Goal: Task Accomplishment & Management: Manage account settings

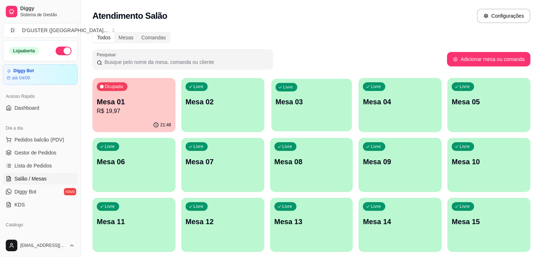
click at [289, 113] on div "Livre Mesa 03" at bounding box center [311, 101] width 80 height 44
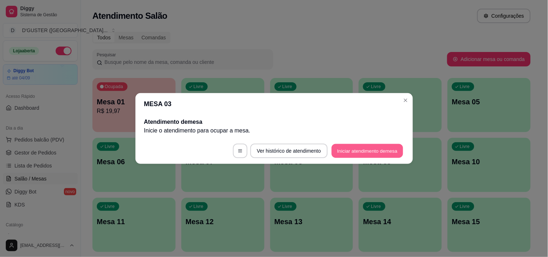
click at [343, 148] on button "Iniciar atendimento de mesa" at bounding box center [366, 151] width 71 height 14
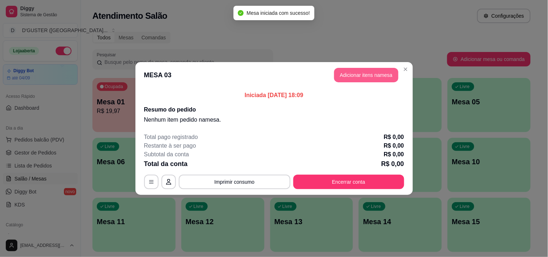
click at [367, 74] on button "Adicionar itens na mesa" at bounding box center [366, 75] width 64 height 14
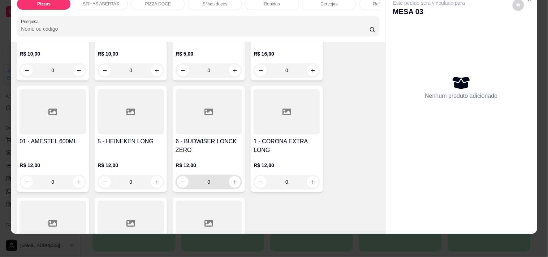
scroll to position [1764, 0]
click at [78, 179] on icon "increase-product-quantity" at bounding box center [78, 181] width 5 height 5
type input "1"
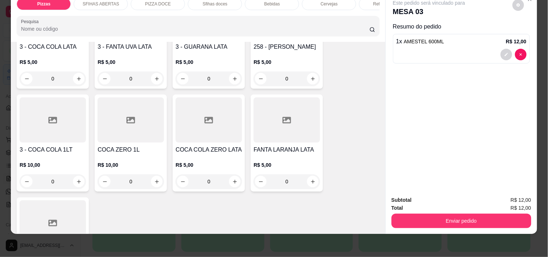
scroll to position [2085, 0]
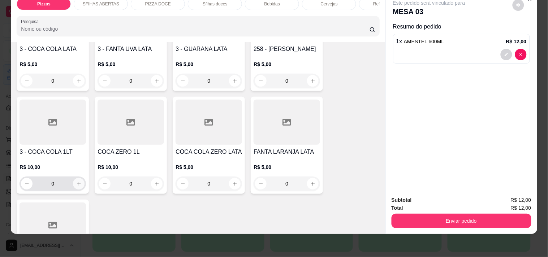
click at [76, 181] on icon "increase-product-quantity" at bounding box center [78, 183] width 5 height 5
type input "1"
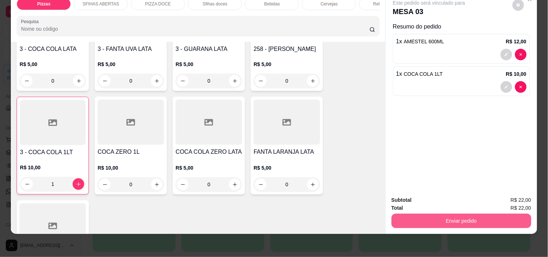
click at [459, 215] on button "Enviar pedido" at bounding box center [461, 221] width 140 height 14
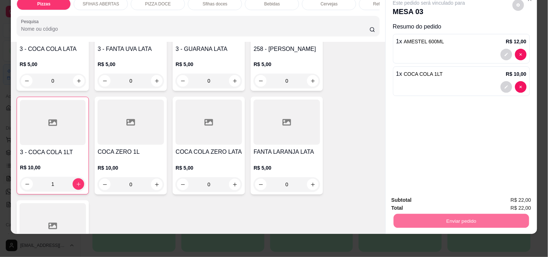
click at [518, 195] on button "Sim, quero registrar" at bounding box center [506, 197] width 54 height 14
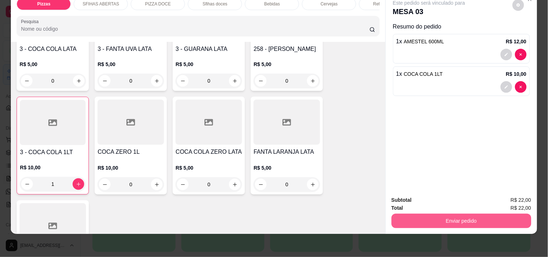
click at [416, 214] on button "Enviar pedido" at bounding box center [461, 221] width 140 height 14
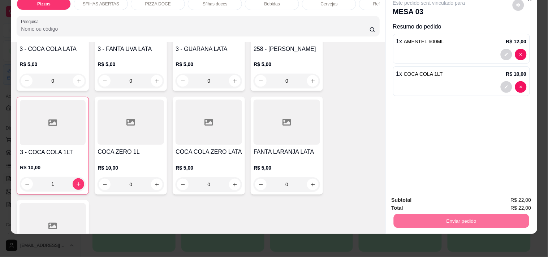
click at [417, 200] on button "Não registrar e enviar pedido" at bounding box center [437, 198] width 75 height 14
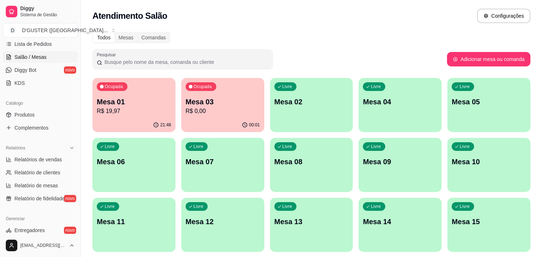
scroll to position [120, 0]
click at [40, 121] on link "Produtos" at bounding box center [40, 116] width 75 height 12
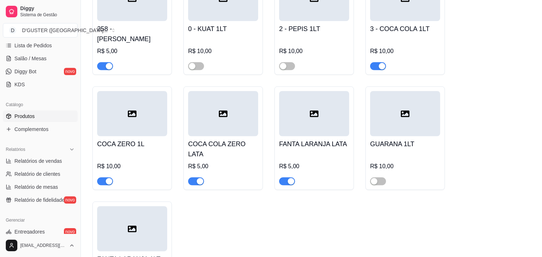
scroll to position [3569, 0]
click at [102, 177] on span "button" at bounding box center [105, 181] width 16 height 8
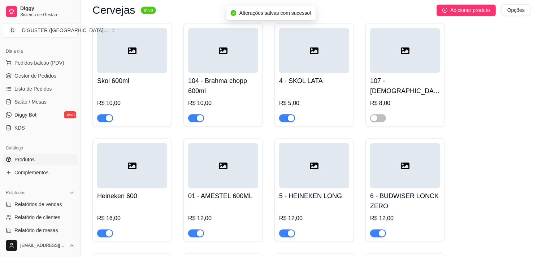
scroll to position [0, 0]
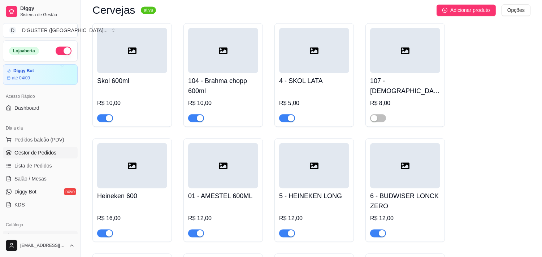
click at [19, 156] on span "Gestor de Pedidos" at bounding box center [35, 152] width 42 height 7
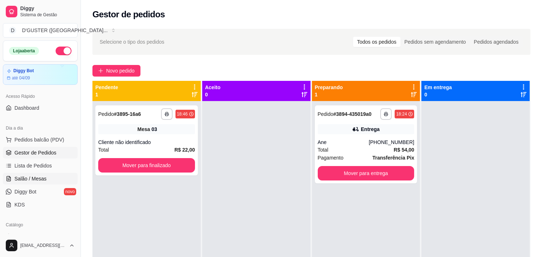
click at [40, 175] on span "Salão / Mesas" at bounding box center [30, 178] width 32 height 7
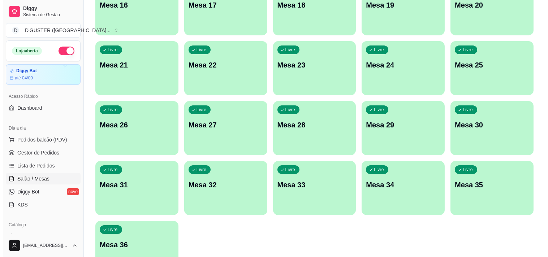
scroll to position [323, 0]
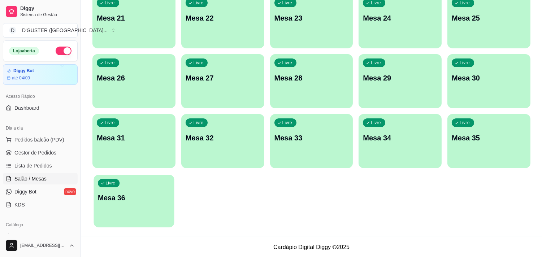
click at [143, 210] on div "Livre Mesa 36" at bounding box center [133, 197] width 80 height 44
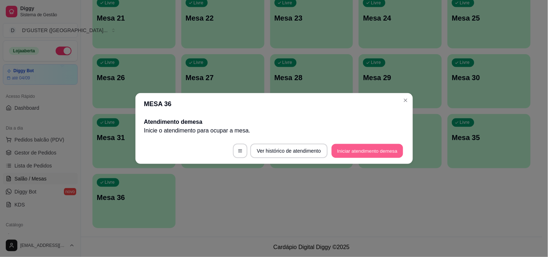
click at [372, 152] on button "Iniciar atendimento de mesa" at bounding box center [366, 151] width 71 height 14
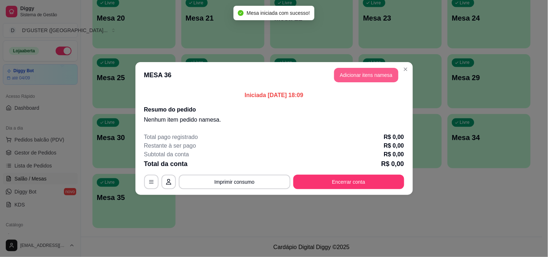
click at [370, 77] on button "Adicionar itens na mesa" at bounding box center [366, 75] width 64 height 14
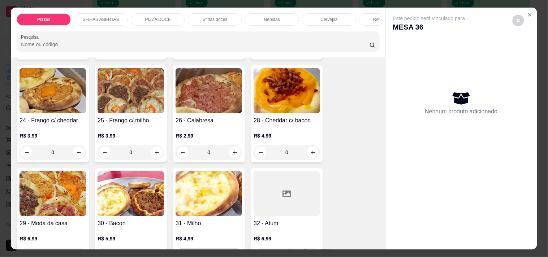
scroll to position [280, 0]
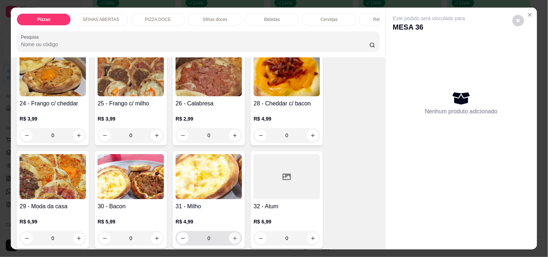
click at [233, 236] on icon "increase-product-quantity" at bounding box center [234, 238] width 5 height 5
type input "1"
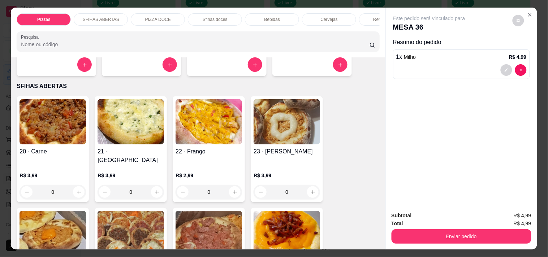
scroll to position [120, 0]
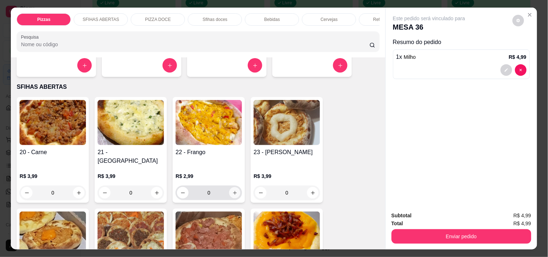
click at [229, 187] on button "increase-product-quantity" at bounding box center [234, 192] width 11 height 11
type input "1"
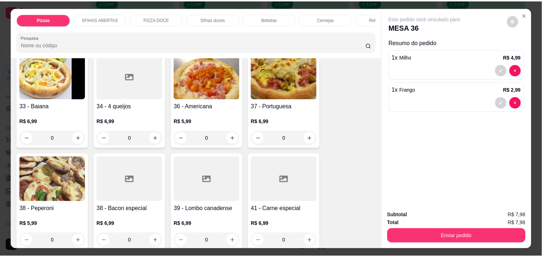
scroll to position [481, 0]
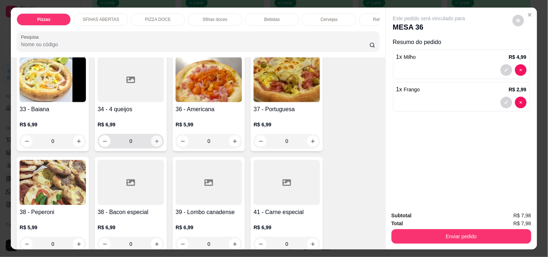
click at [153, 136] on button "increase-product-quantity" at bounding box center [156, 141] width 11 height 11
type input "1"
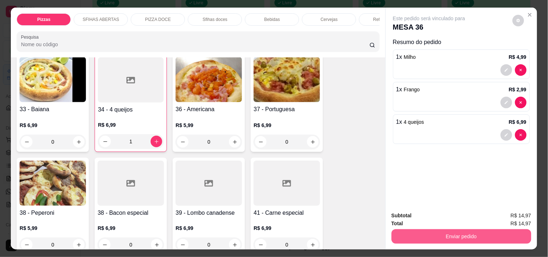
click at [463, 236] on button "Enviar pedido" at bounding box center [461, 236] width 140 height 14
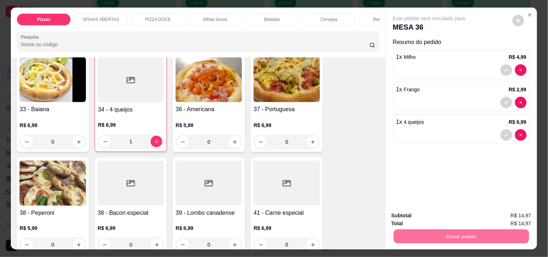
click at [426, 217] on button "Não registrar e enviar pedido" at bounding box center [437, 215] width 73 height 13
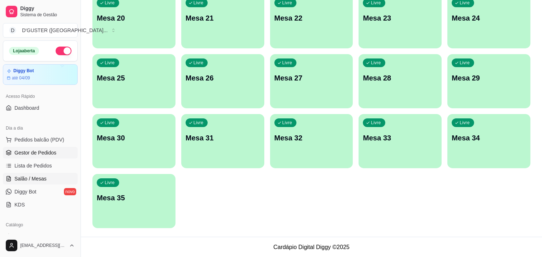
click at [36, 150] on span "Gestor de Pedidos" at bounding box center [35, 152] width 42 height 7
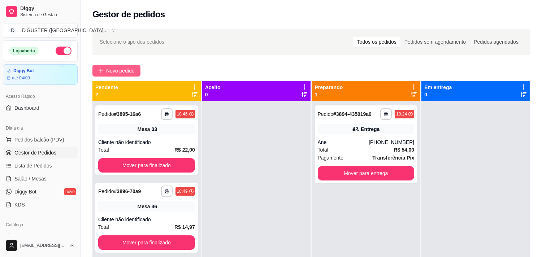
click at [103, 67] on button "Novo pedido" at bounding box center [116, 71] width 48 height 12
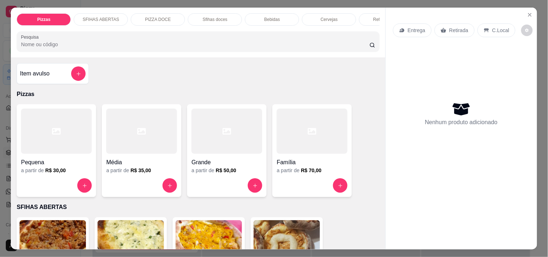
click at [413, 27] on p "Entrega" at bounding box center [416, 30] width 18 height 7
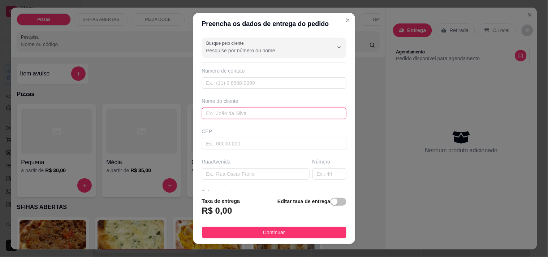
click at [268, 116] on input "text" at bounding box center [274, 114] width 144 height 12
type input "[PERSON_NAME]"
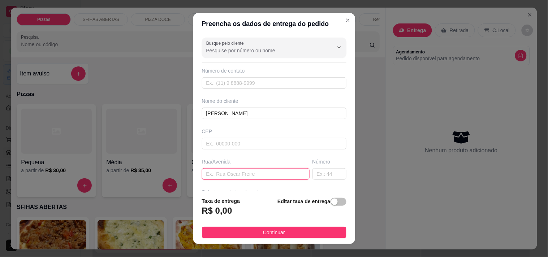
click at [239, 174] on input "text" at bounding box center [256, 174] width 108 height 12
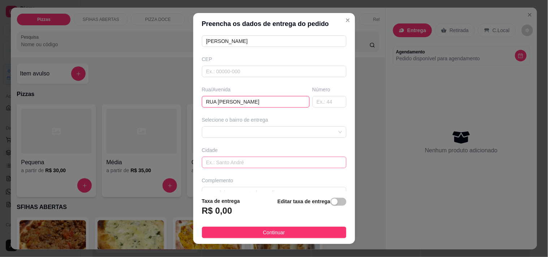
scroll to position [87, 0]
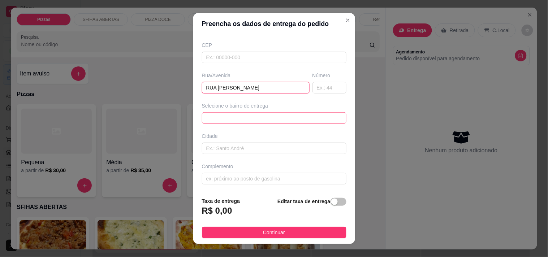
click at [258, 118] on div "63b4592ab99d1fc0c0b98822 63b76386fd7d706166b4cd17 Núcleo rural/liberdade - Utin…" at bounding box center [274, 118] width 144 height 12
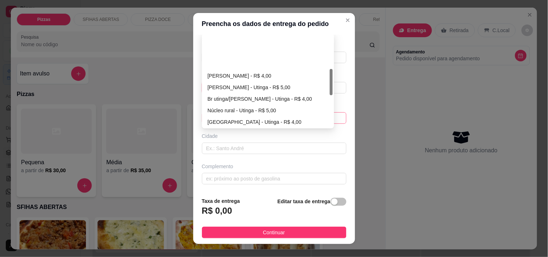
scroll to position [120, 0]
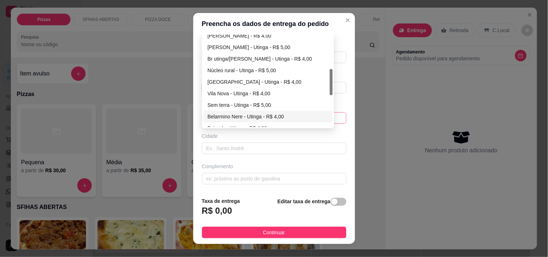
type input "RUA [PERSON_NAME]"
click at [255, 115] on div "Belarmino Nere - Utinga - R$ 4,00" at bounding box center [268, 117] width 121 height 8
type input "Utinga"
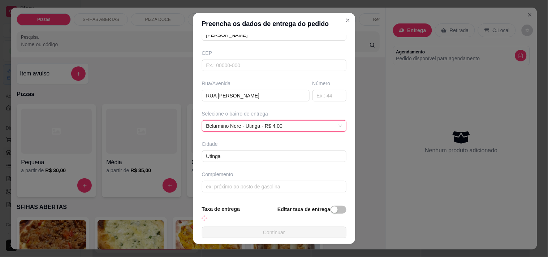
scroll to position [87, 0]
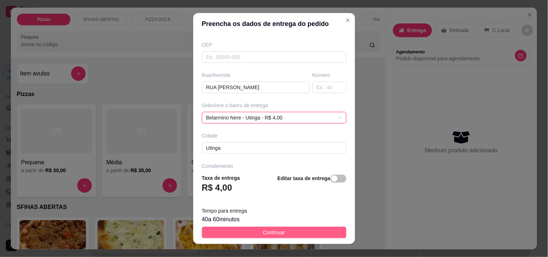
click at [281, 233] on button "Continuar" at bounding box center [274, 233] width 144 height 12
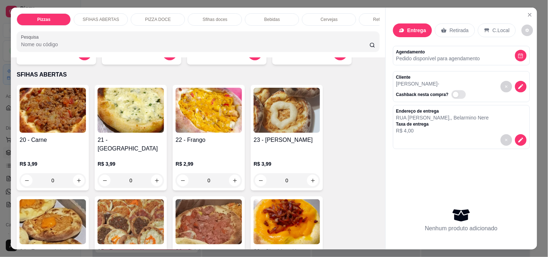
scroll to position [160, 0]
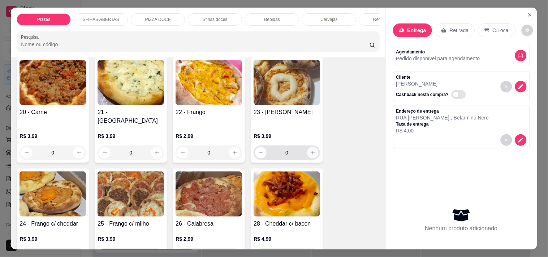
click at [310, 150] on icon "increase-product-quantity" at bounding box center [312, 152] width 5 height 5
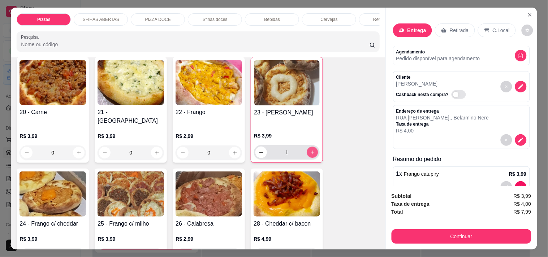
click at [310, 150] on icon "increase-product-quantity" at bounding box center [312, 152] width 5 height 5
type input "3"
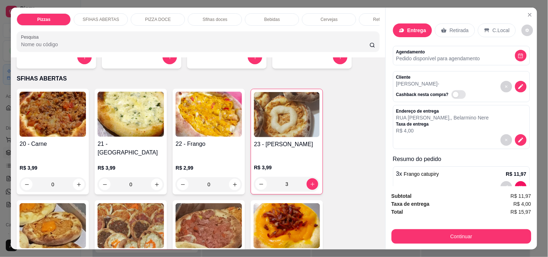
scroll to position [80, 0]
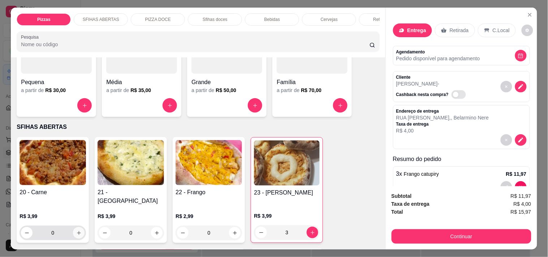
click at [78, 230] on icon "increase-product-quantity" at bounding box center [78, 232] width 5 height 5
click at [78, 227] on button "increase-product-quantity" at bounding box center [78, 232] width 11 height 11
type input "3"
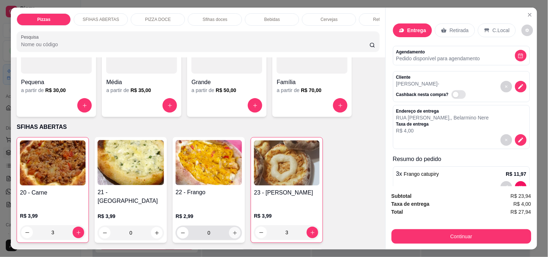
click at [232, 230] on icon "increase-product-quantity" at bounding box center [234, 232] width 5 height 5
type input "3"
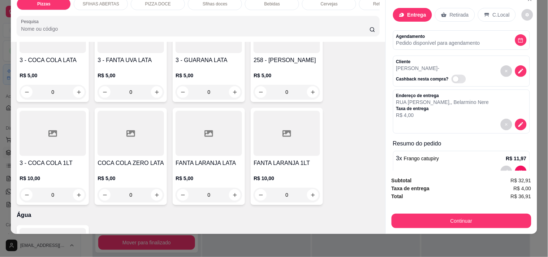
scroll to position [2108, 0]
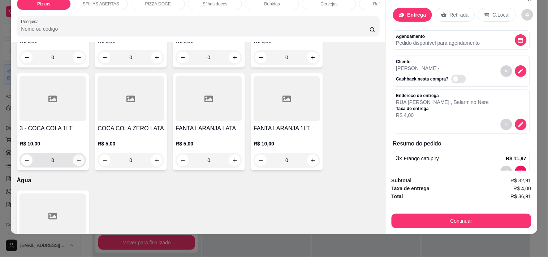
click at [77, 158] on icon "increase-product-quantity" at bounding box center [78, 160] width 5 height 5
type input "1"
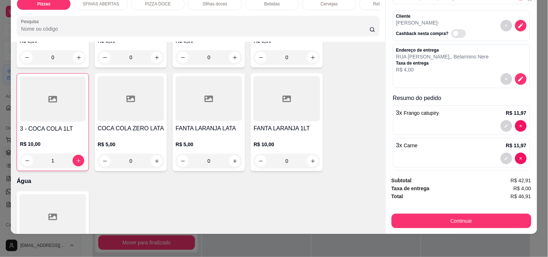
scroll to position [118, 0]
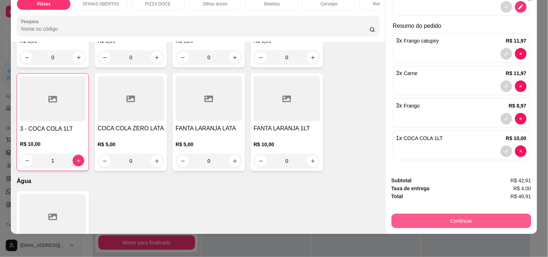
click at [467, 215] on button "Continuar" at bounding box center [461, 221] width 140 height 14
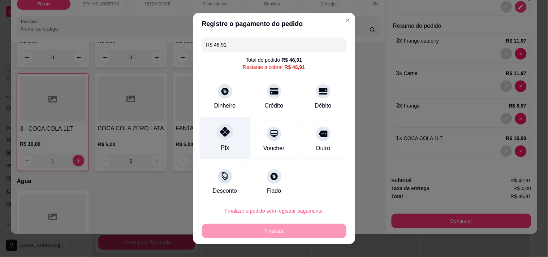
click at [228, 135] on div "Pix" at bounding box center [224, 138] width 51 height 42
type input "R$ 0,00"
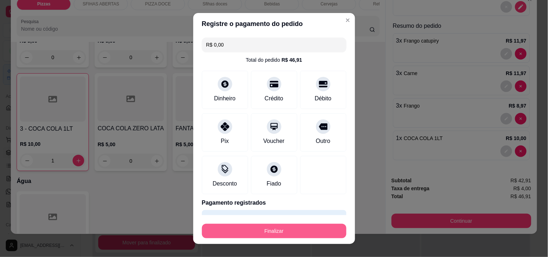
click at [302, 232] on button "Finalizar" at bounding box center [274, 231] width 144 height 14
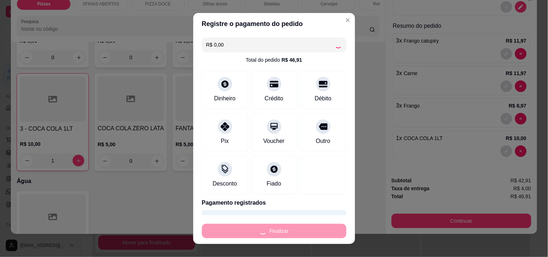
type input "0"
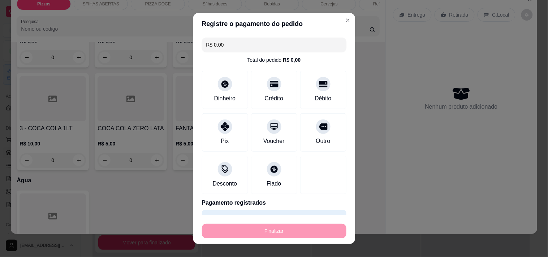
type input "-R$ 46,91"
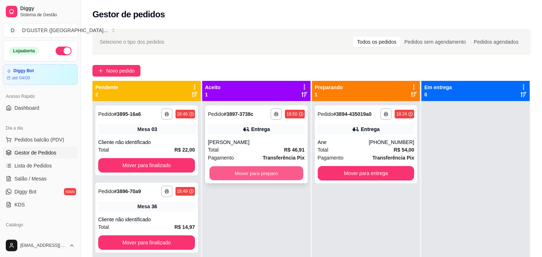
click at [264, 170] on button "Mover para preparo" at bounding box center [256, 173] width 94 height 14
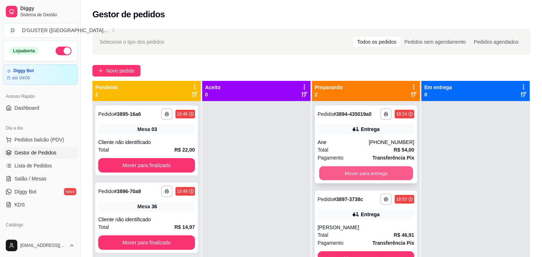
click at [368, 168] on button "Mover para entrega" at bounding box center [366, 173] width 94 height 14
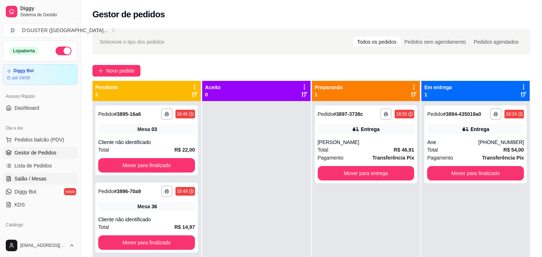
click at [41, 175] on span "Salão / Mesas" at bounding box center [30, 178] width 32 height 7
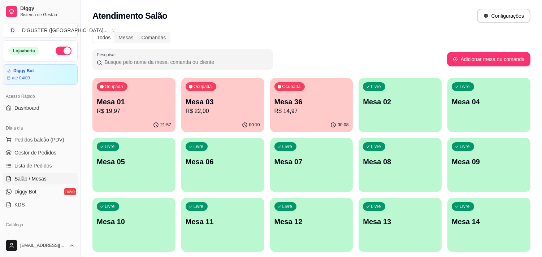
click at [231, 108] on p "R$ 22,00" at bounding box center [223, 111] width 74 height 9
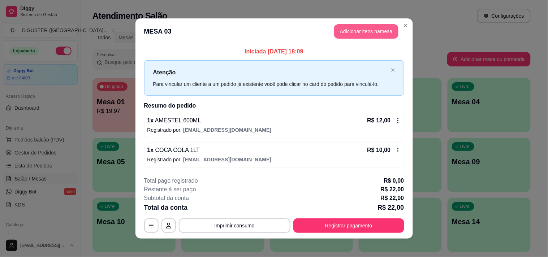
click at [362, 34] on button "Adicionar itens na mesa" at bounding box center [366, 31] width 64 height 14
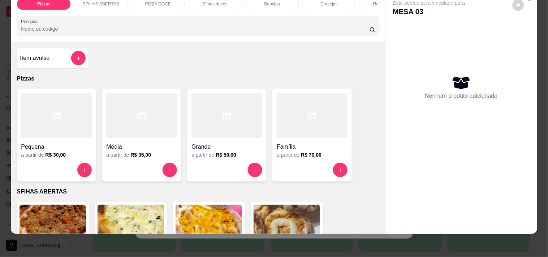
click at [322, 116] on div at bounding box center [311, 115] width 71 height 45
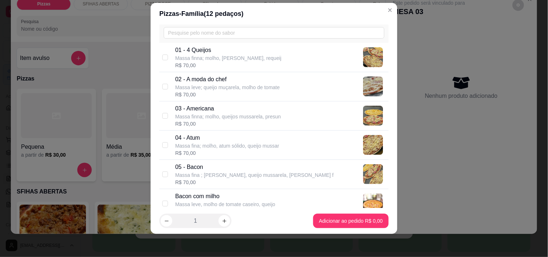
scroll to position [40, 0]
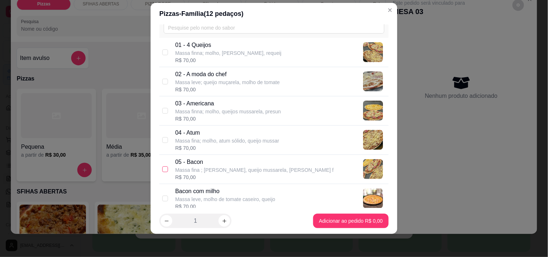
click at [162, 168] on input "checkbox" at bounding box center [165, 169] width 6 height 6
checkbox input "true"
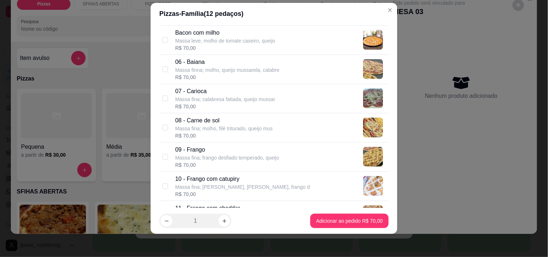
scroll to position [200, 0]
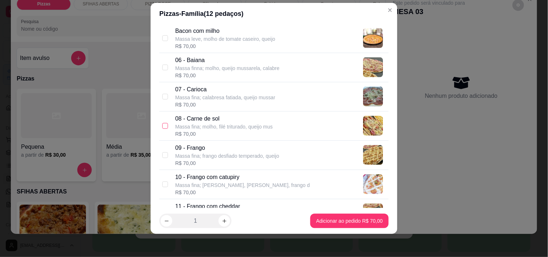
click at [162, 125] on input "checkbox" at bounding box center [165, 126] width 6 height 6
checkbox input "true"
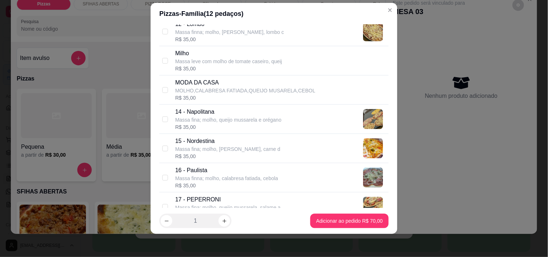
scroll to position [481, 0]
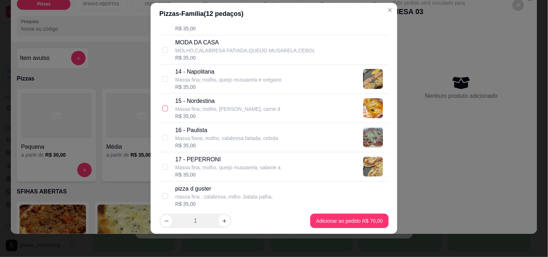
click at [162, 108] on input "checkbox" at bounding box center [165, 108] width 6 height 6
checkbox input "true"
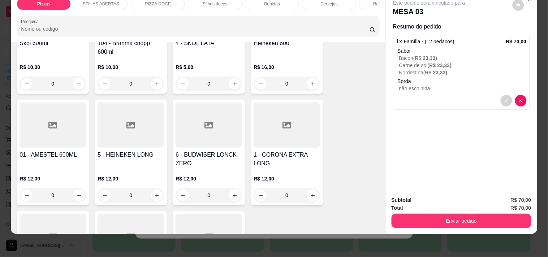
scroll to position [1764, 0]
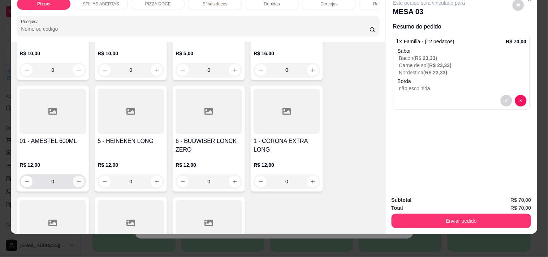
click at [76, 179] on icon "increase-product-quantity" at bounding box center [78, 181] width 5 height 5
type input "1"
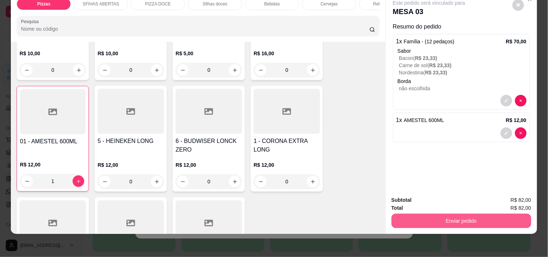
click at [431, 221] on button "Enviar pedido" at bounding box center [461, 221] width 140 height 14
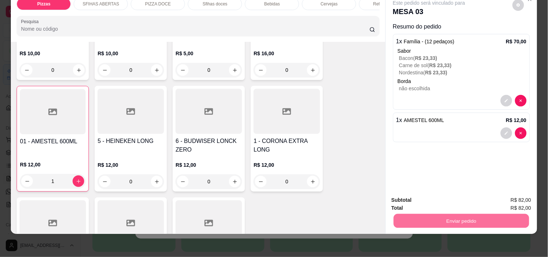
click at [415, 198] on button "Não registrar e enviar pedido" at bounding box center [437, 197] width 75 height 14
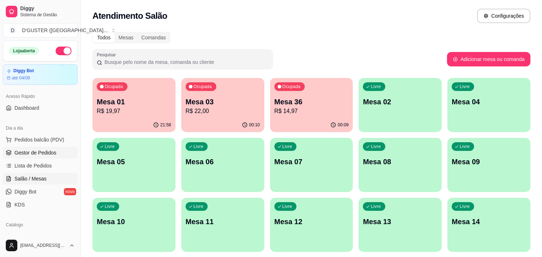
click at [42, 147] on link "Gestor de Pedidos" at bounding box center [40, 153] width 75 height 12
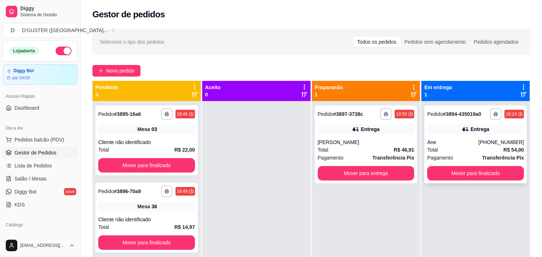
click at [448, 139] on div "Ane" at bounding box center [452, 142] width 51 height 7
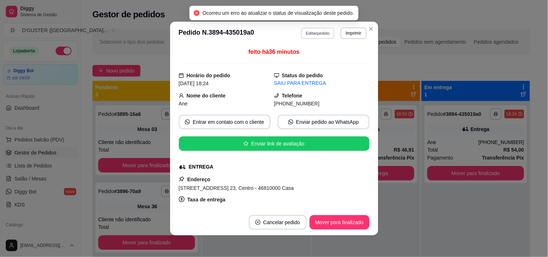
click at [309, 30] on button "Editar pedido" at bounding box center [318, 32] width 34 height 11
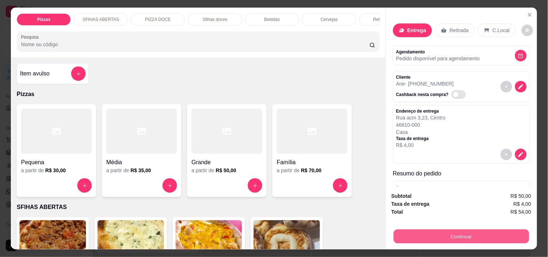
click at [450, 229] on button "Continuar" at bounding box center [460, 236] width 135 height 14
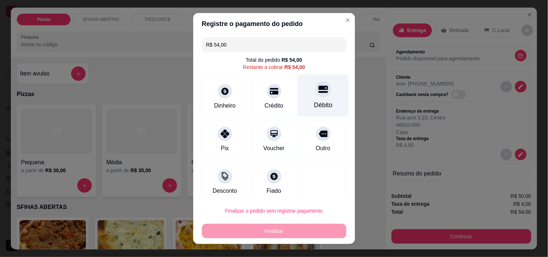
click at [315, 100] on div "Débito" at bounding box center [323, 104] width 18 height 9
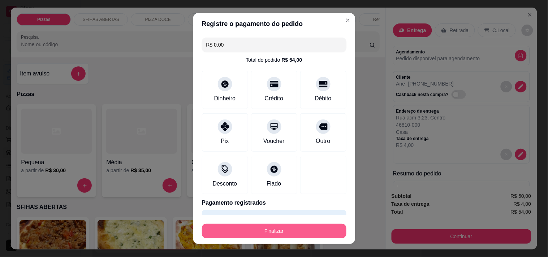
click at [289, 235] on button "Finalizar" at bounding box center [274, 231] width 144 height 14
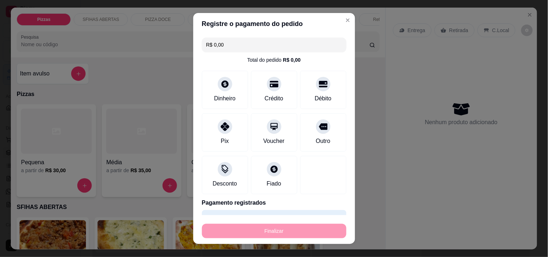
type input "-R$ 54,00"
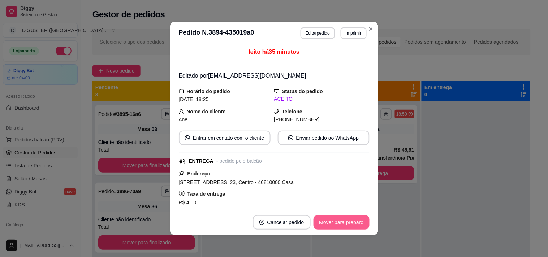
click at [334, 227] on button "Mover para preparo" at bounding box center [341, 222] width 56 height 14
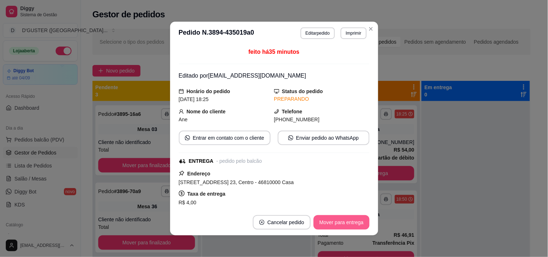
click at [340, 220] on button "Mover para entrega" at bounding box center [341, 222] width 56 height 14
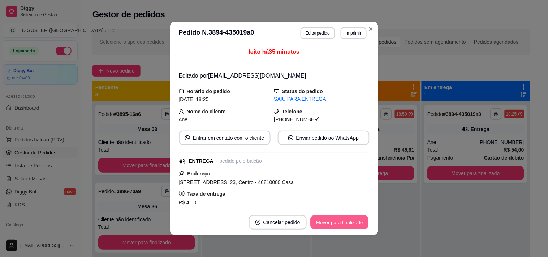
click at [340, 220] on button "Mover para finalizado" at bounding box center [339, 222] width 58 height 14
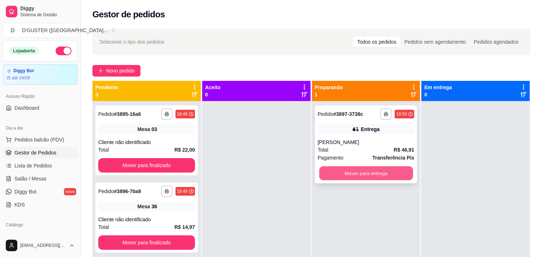
click at [399, 179] on button "Mover para entrega" at bounding box center [366, 173] width 94 height 14
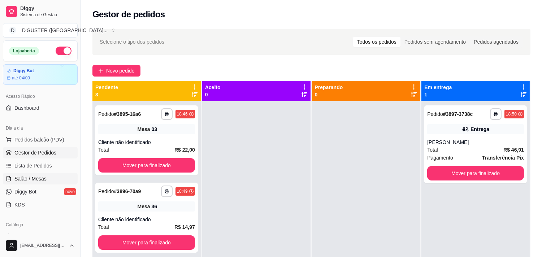
click at [38, 169] on span "Lista de Pedidos" at bounding box center [33, 165] width 38 height 7
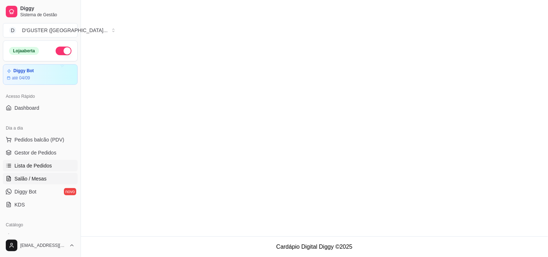
click at [40, 176] on span "Salão / Mesas" at bounding box center [30, 178] width 32 height 7
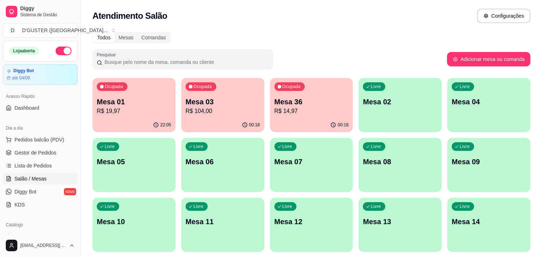
click at [214, 121] on div "00:18" at bounding box center [222, 125] width 83 height 14
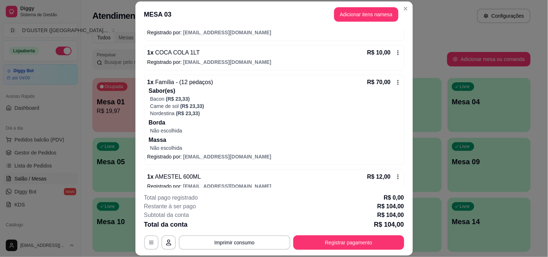
scroll to position [90, 0]
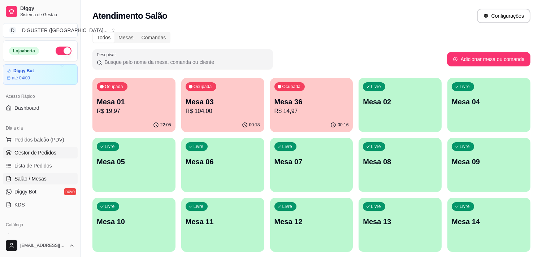
click at [40, 148] on link "Gestor de Pedidos" at bounding box center [40, 153] width 75 height 12
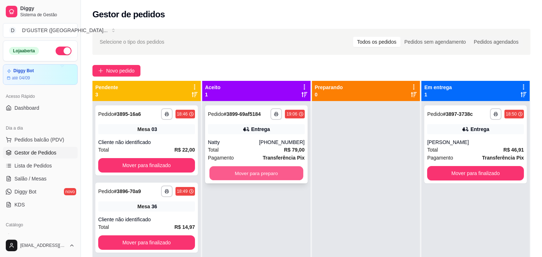
click at [229, 167] on button "Mover para preparo" at bounding box center [256, 173] width 94 height 14
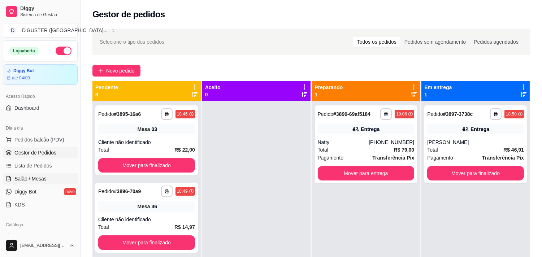
click at [42, 176] on span "Salão / Mesas" at bounding box center [30, 178] width 32 height 7
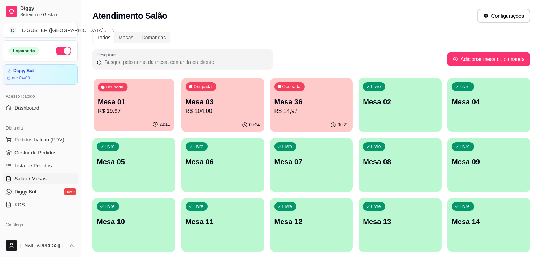
click at [132, 106] on p "Mesa 01" at bounding box center [134, 102] width 72 height 10
click at [310, 121] on div "00:23" at bounding box center [311, 125] width 80 height 14
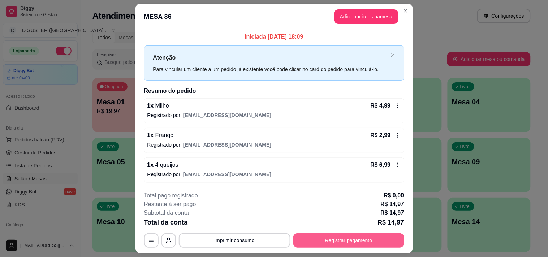
click at [367, 236] on button "Registrar pagamento" at bounding box center [348, 240] width 111 height 14
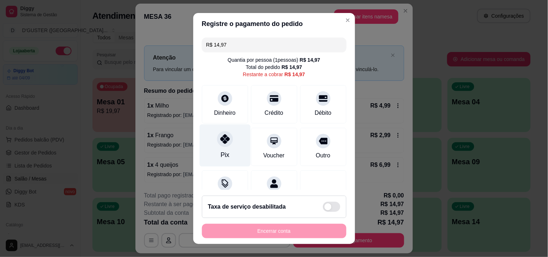
click at [219, 147] on div "Pix" at bounding box center [224, 145] width 51 height 42
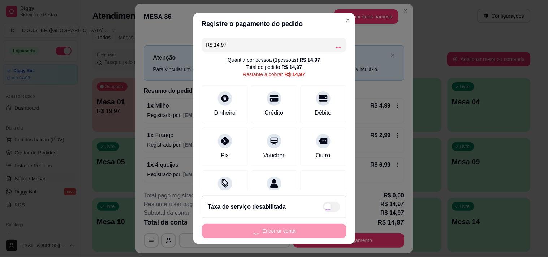
type input "R$ 0,00"
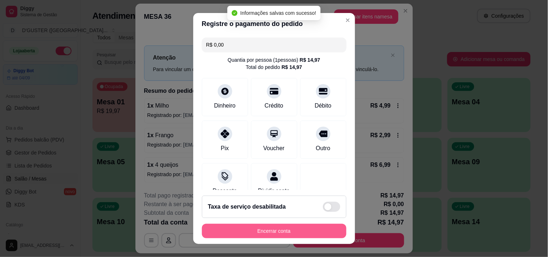
click at [287, 227] on button "Encerrar conta" at bounding box center [274, 231] width 144 height 14
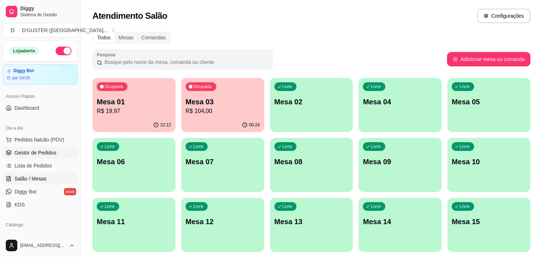
click at [40, 150] on span "Gestor de Pedidos" at bounding box center [35, 152] width 42 height 7
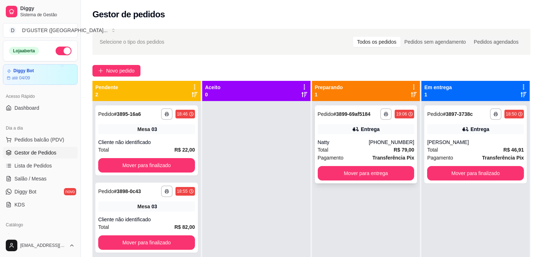
click at [345, 134] on div "Entrega" at bounding box center [366, 129] width 97 height 10
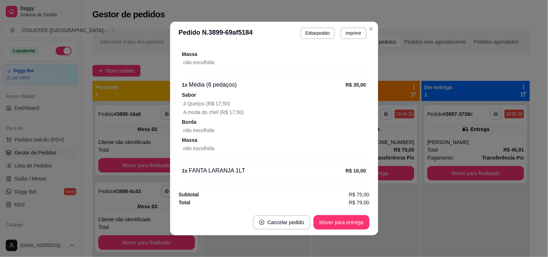
scroll to position [1, 0]
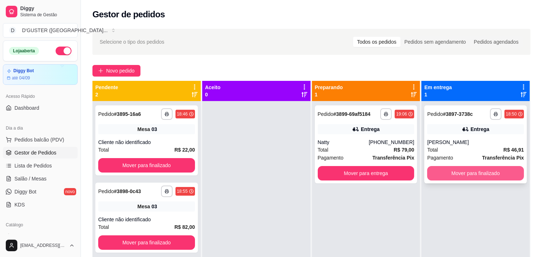
click at [453, 175] on button "Mover para finalizado" at bounding box center [475, 173] width 97 height 14
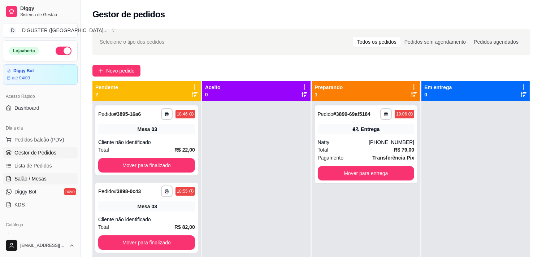
click at [45, 180] on link "Salão / Mesas" at bounding box center [40, 179] width 75 height 12
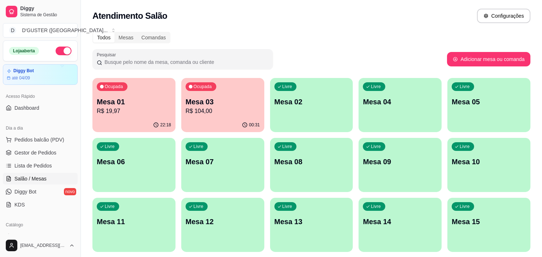
click at [136, 107] on p "R$ 19,97" at bounding box center [134, 111] width 74 height 9
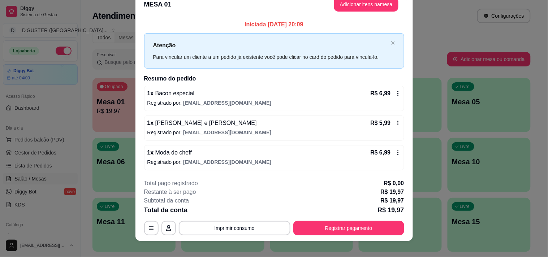
scroll to position [19, 0]
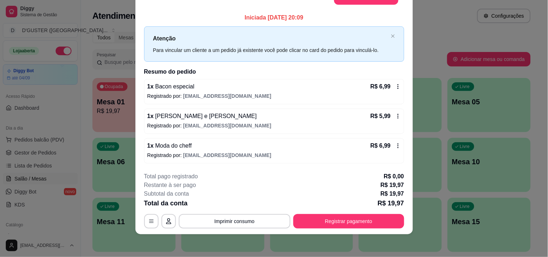
click at [395, 84] on icon at bounding box center [398, 87] width 6 height 6
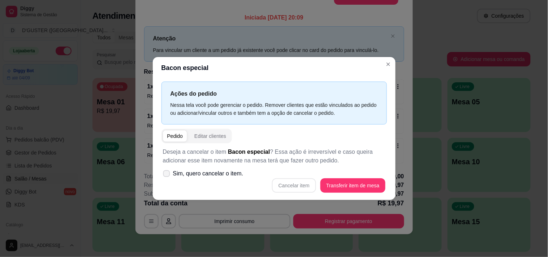
click at [164, 173] on icon at bounding box center [165, 173] width 5 height 4
click at [164, 175] on input "Sim, quero cancelar o item." at bounding box center [164, 177] width 5 height 5
checkbox input "true"
click at [292, 184] on button "Cancelar item" at bounding box center [293, 186] width 43 height 14
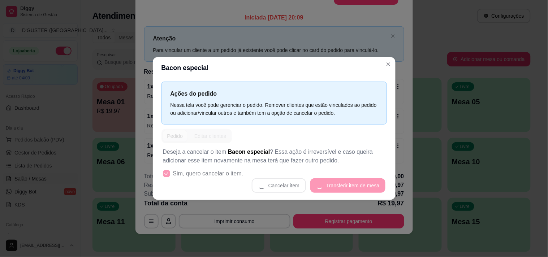
scroll to position [17, 0]
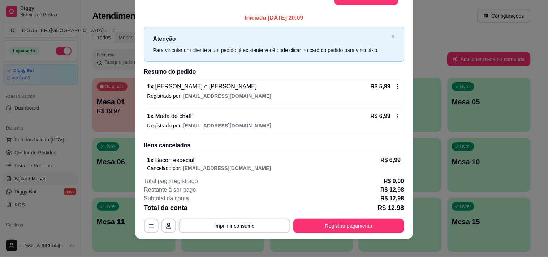
click at [390, 64] on div "Iniciada [DATE] 20:09 Atenção Para vincular um cliente a um pedido já existente…" at bounding box center [274, 94] width 260 height 161
click at [395, 86] on icon at bounding box center [398, 87] width 6 height 6
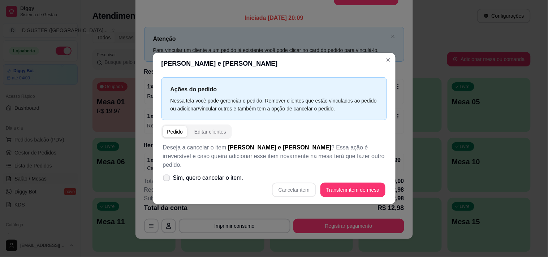
click at [167, 176] on icon at bounding box center [165, 178] width 5 height 4
click at [167, 179] on input "Sim, quero cancelar o item." at bounding box center [164, 181] width 5 height 5
checkbox input "true"
click at [305, 189] on button "Cancelar item" at bounding box center [294, 190] width 44 height 14
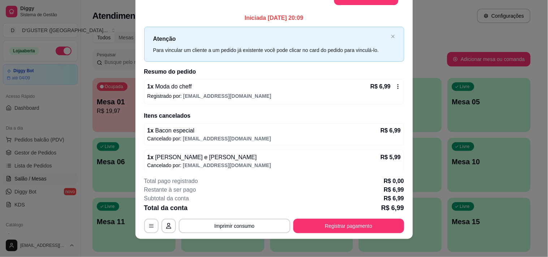
click at [395, 84] on icon at bounding box center [398, 87] width 6 height 6
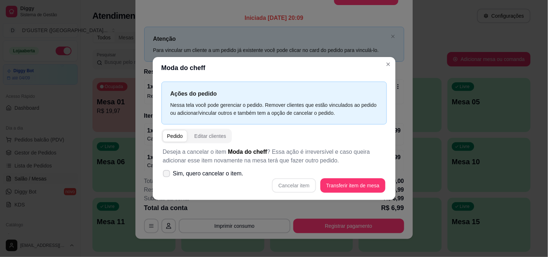
click at [166, 175] on icon at bounding box center [166, 173] width 6 height 4
click at [166, 175] on input "Sim, quero cancelar o item." at bounding box center [164, 177] width 5 height 5
checkbox input "true"
click at [295, 186] on button "Cancelar item" at bounding box center [294, 185] width 44 height 14
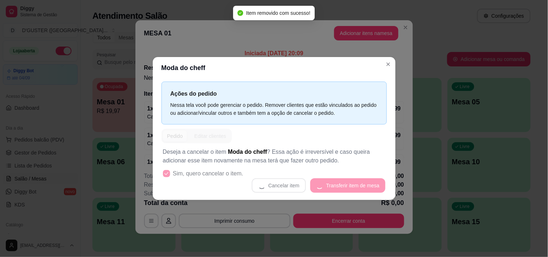
scroll to position [1, 0]
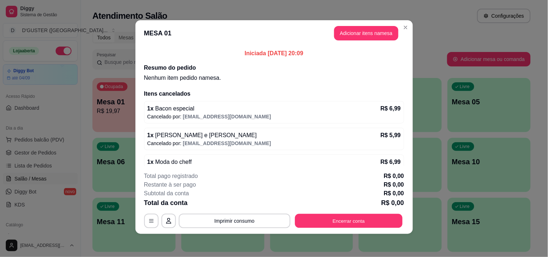
click at [348, 222] on button "Encerrar conta" at bounding box center [349, 221] width 108 height 14
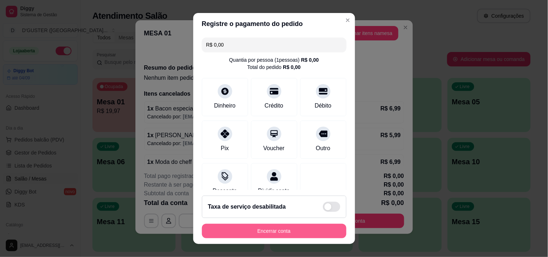
click at [326, 231] on button "Encerrar conta" at bounding box center [274, 231] width 144 height 14
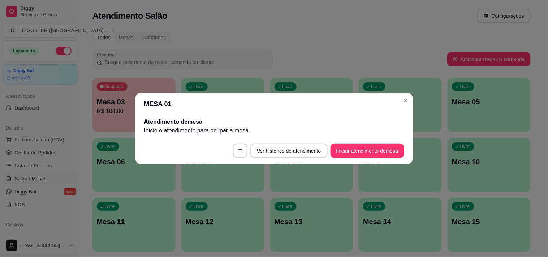
scroll to position [0, 0]
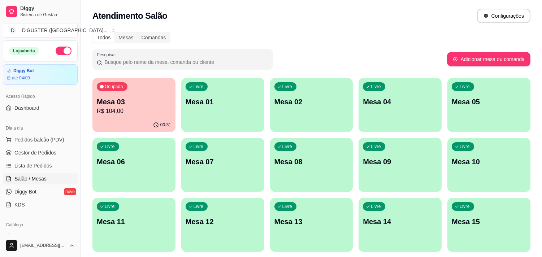
click at [396, 114] on div "Livre Mesa 04" at bounding box center [399, 100] width 83 height 45
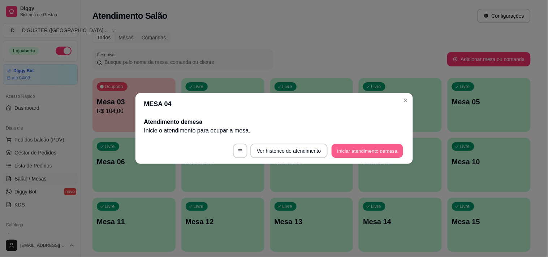
click at [365, 146] on button "Iniciar atendimento de mesa" at bounding box center [366, 151] width 71 height 14
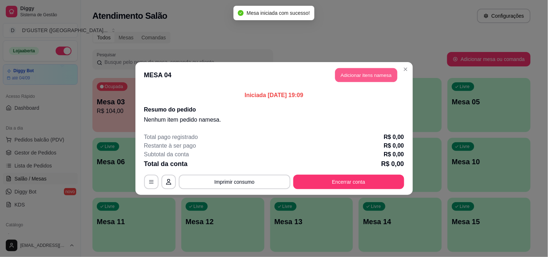
click at [361, 75] on button "Adicionar itens na mesa" at bounding box center [366, 75] width 62 height 14
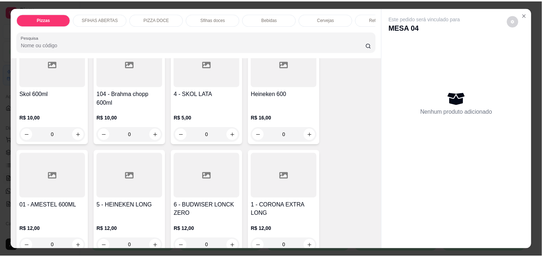
scroll to position [1724, 0]
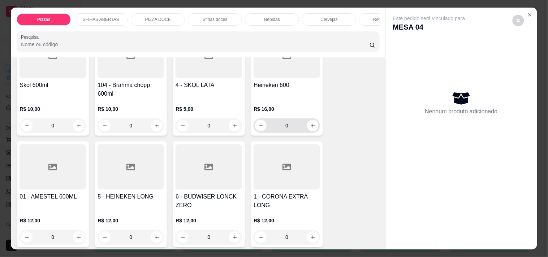
click at [304, 118] on div "0" at bounding box center [287, 125] width 64 height 14
click at [310, 123] on icon "increase-product-quantity" at bounding box center [312, 125] width 5 height 5
type input "1"
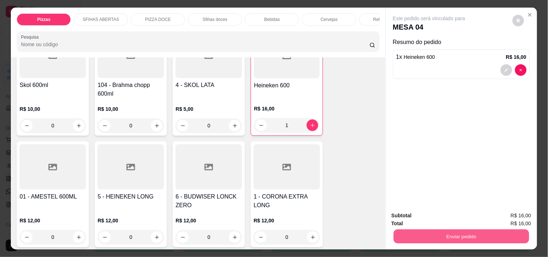
click at [485, 237] on button "Enviar pedido" at bounding box center [460, 236] width 135 height 14
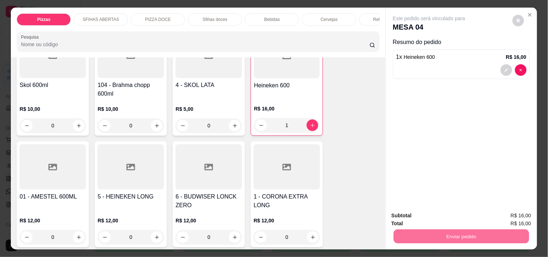
click at [437, 211] on button "Não registrar e enviar pedido" at bounding box center [437, 216] width 75 height 14
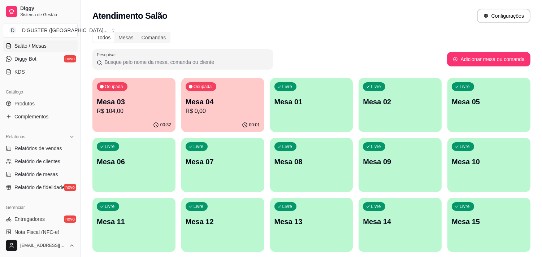
scroll to position [120, 0]
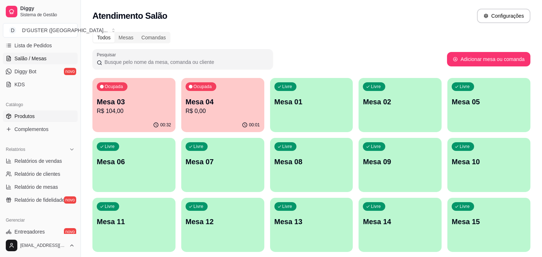
click at [40, 116] on link "Produtos" at bounding box center [40, 116] width 75 height 12
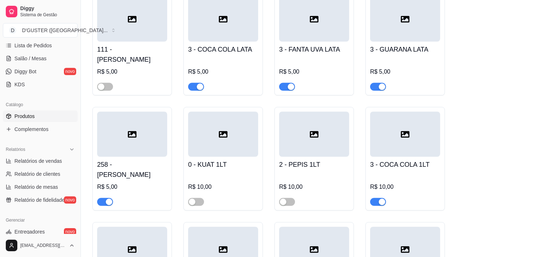
scroll to position [3409, 0]
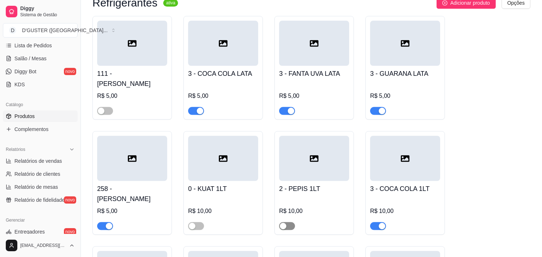
click at [290, 222] on span "button" at bounding box center [287, 226] width 16 height 8
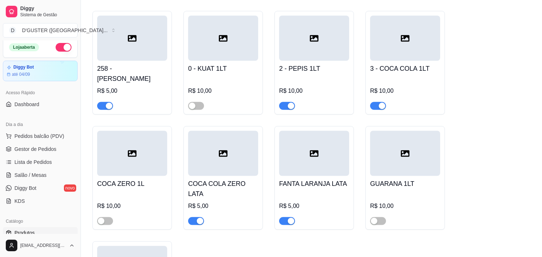
scroll to position [0, 0]
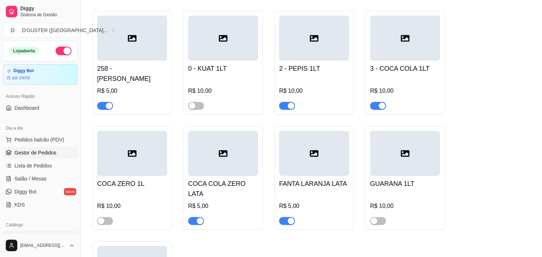
click at [53, 153] on span "Gestor de Pedidos" at bounding box center [35, 152] width 42 height 7
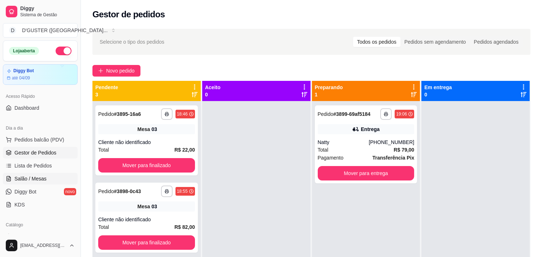
click at [43, 176] on span "Salão / Mesas" at bounding box center [30, 178] width 32 height 7
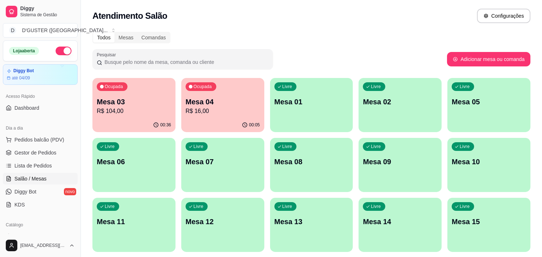
click at [145, 114] on p "R$ 104,00" at bounding box center [134, 111] width 74 height 9
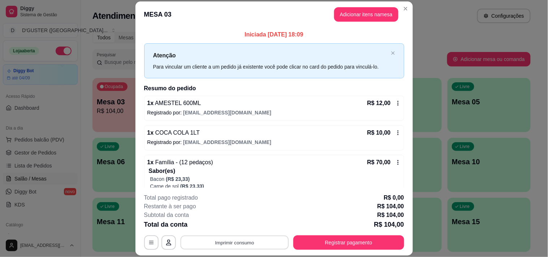
click at [232, 244] on button "Imprimir consumo" at bounding box center [234, 243] width 108 height 14
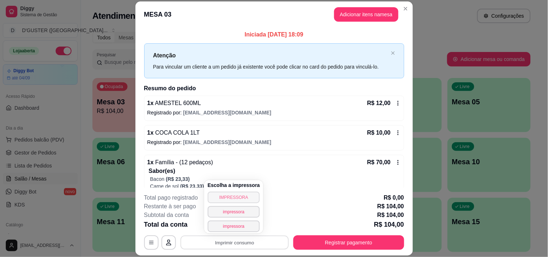
click at [234, 194] on button "IMPRESSORA" at bounding box center [234, 198] width 52 height 12
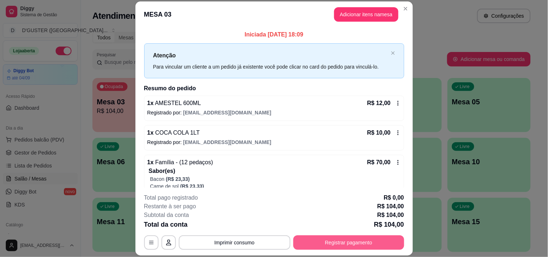
click at [352, 239] on button "Registrar pagamento" at bounding box center [348, 242] width 111 height 14
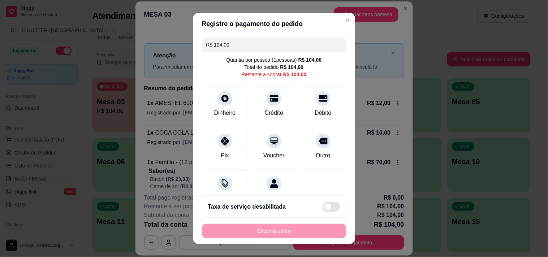
click at [263, 51] on input "R$ 104,00" at bounding box center [274, 45] width 136 height 14
click at [313, 106] on div "Débito" at bounding box center [322, 103] width 51 height 42
click at [263, 111] on div "Crédito" at bounding box center [273, 112] width 21 height 9
type input "R$ 0,00"
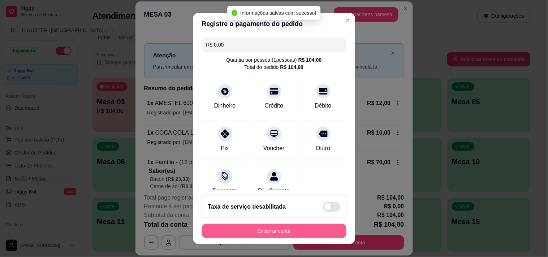
click at [292, 234] on button "Encerrar conta" at bounding box center [274, 231] width 144 height 14
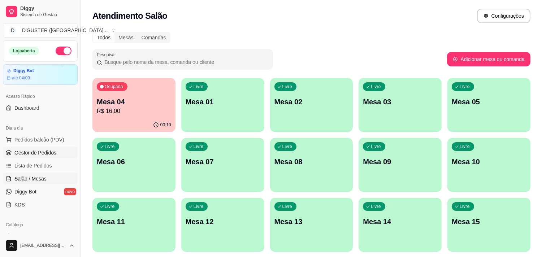
click at [45, 149] on span "Gestor de Pedidos" at bounding box center [35, 152] width 42 height 7
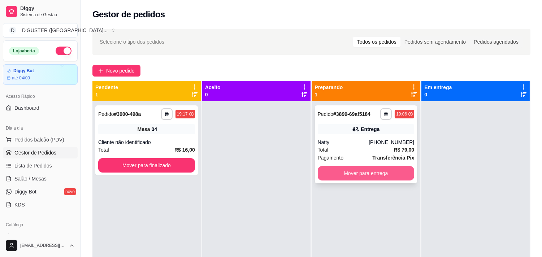
click at [384, 174] on button "Mover para entrega" at bounding box center [366, 173] width 97 height 14
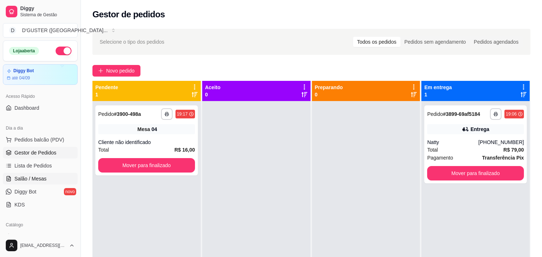
click at [53, 177] on link "Salão / Mesas" at bounding box center [40, 179] width 75 height 12
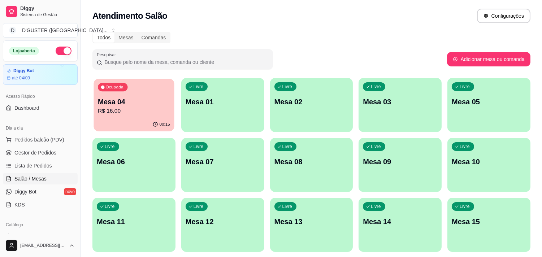
click at [151, 114] on p "R$ 16,00" at bounding box center [134, 111] width 72 height 8
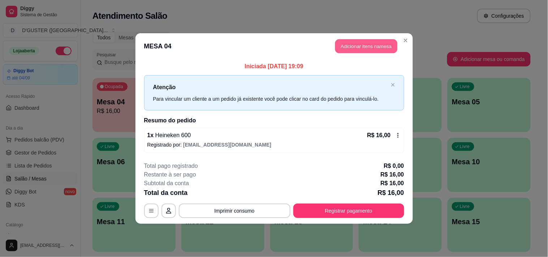
click at [359, 44] on button "Adicionar itens na mesa" at bounding box center [366, 46] width 62 height 14
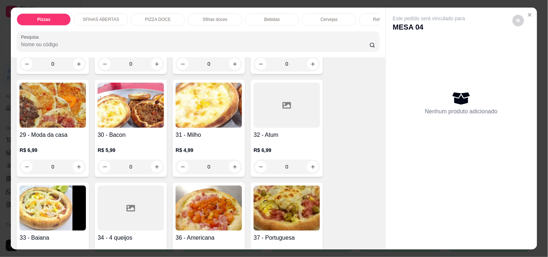
scroll to position [361, 0]
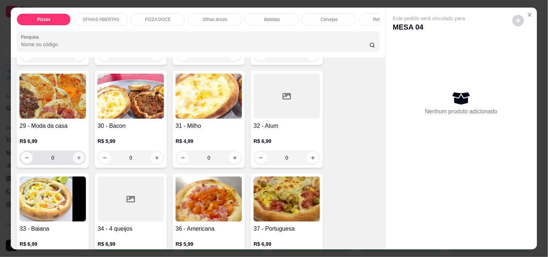
click at [79, 154] on button "increase-product-quantity" at bounding box center [79, 158] width 12 height 12
type input "1"
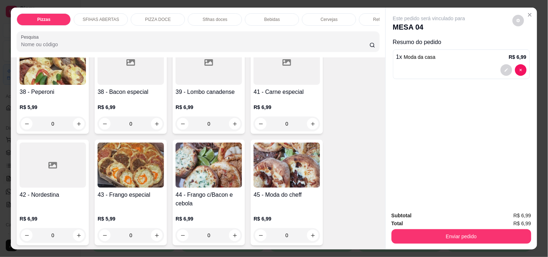
scroll to position [641, 0]
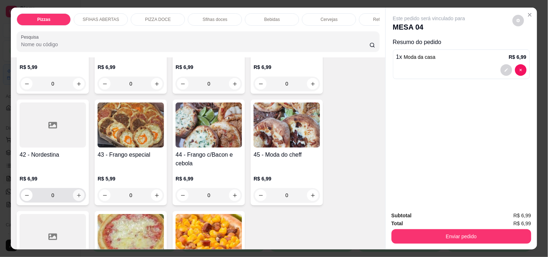
click at [76, 193] on icon "increase-product-quantity" at bounding box center [78, 195] width 5 height 5
type input "1"
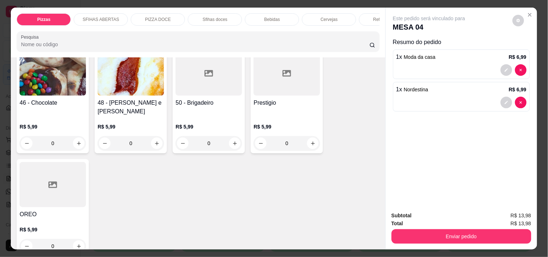
scroll to position [1042, 0]
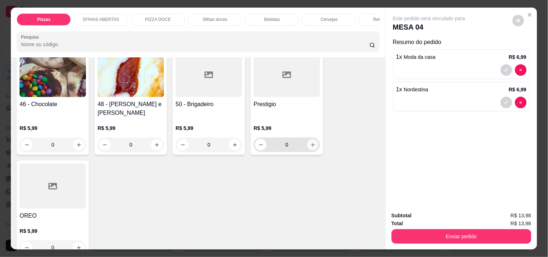
click at [311, 142] on icon "increase-product-quantity" at bounding box center [312, 144] width 5 height 5
type input "1"
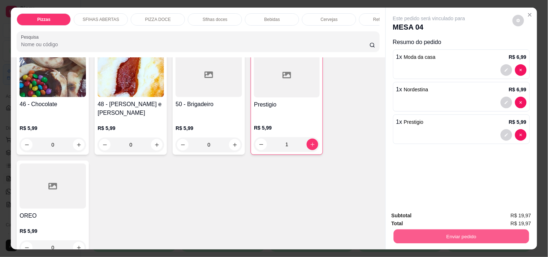
click at [455, 234] on button "Enviar pedido" at bounding box center [460, 236] width 135 height 14
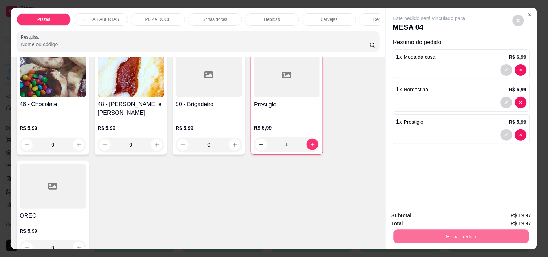
click at [446, 214] on button "Não registrar e enviar pedido" at bounding box center [437, 216] width 75 height 14
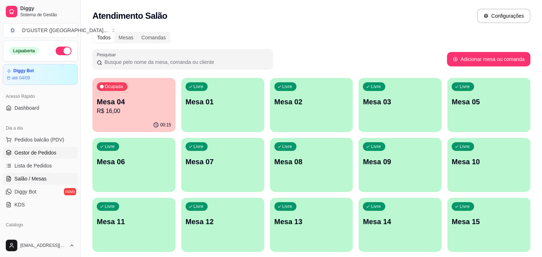
click at [59, 158] on link "Gestor de Pedidos" at bounding box center [40, 153] width 75 height 12
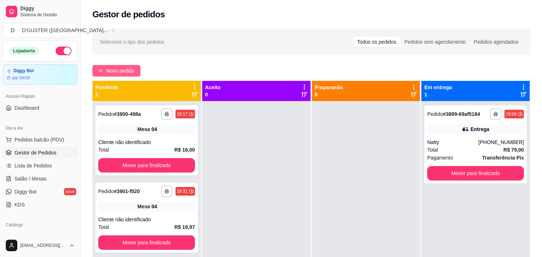
click at [124, 69] on span "Novo pedido" at bounding box center [120, 71] width 29 height 8
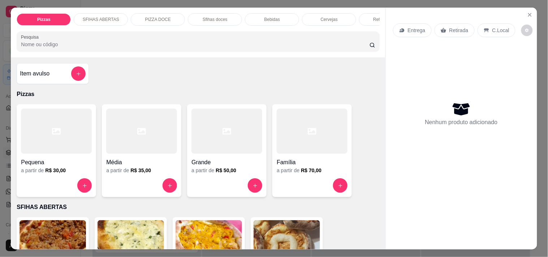
click at [417, 28] on p "Entrega" at bounding box center [416, 30] width 18 height 7
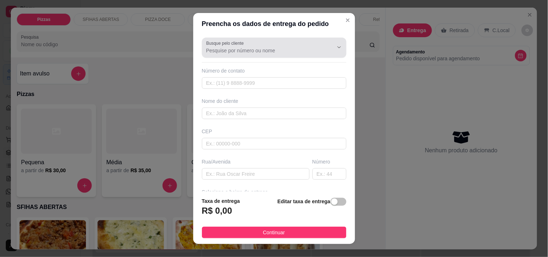
click at [295, 41] on div at bounding box center [274, 47] width 136 height 14
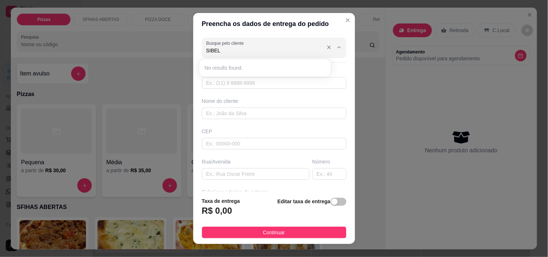
type input "SIBELE"
click at [267, 43] on div at bounding box center [274, 47] width 136 height 14
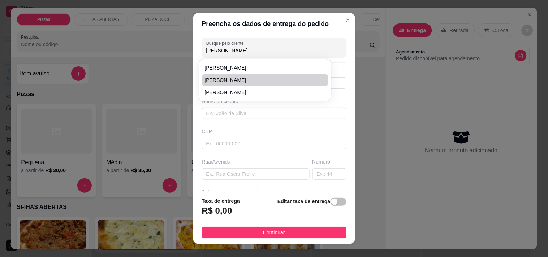
click at [273, 78] on span "[PERSON_NAME]" at bounding box center [262, 80] width 114 height 7
type input "[PERSON_NAME]"
type input "75992309931"
type input "[PERSON_NAME]"
type input "46810000"
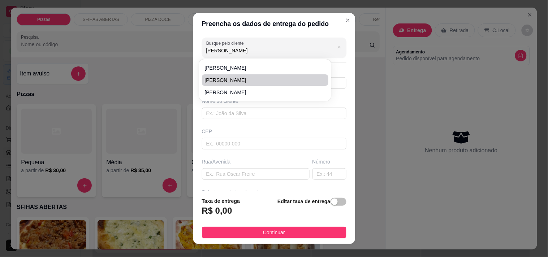
type input "Rua [PERSON_NAME]"
type input "09"
type input "Utinga"
type input "Casa de [PERSON_NAME] da PM"
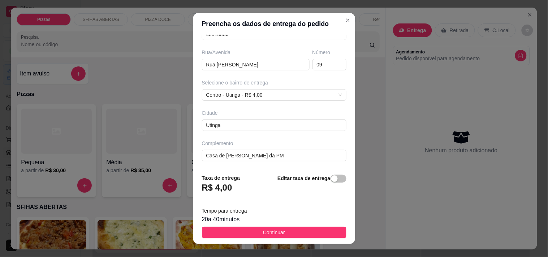
scroll to position [10, 0]
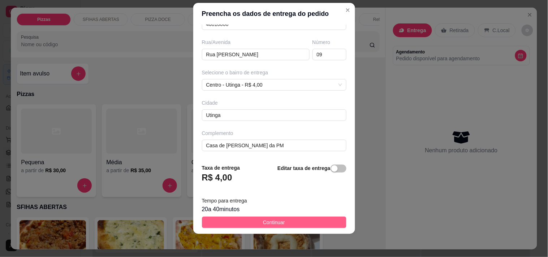
type input "[PERSON_NAME]"
click at [277, 222] on span "Continuar" at bounding box center [274, 222] width 22 height 8
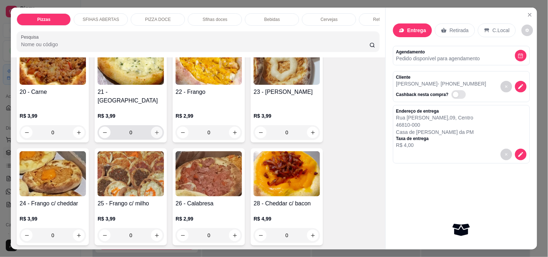
scroll to position [200, 0]
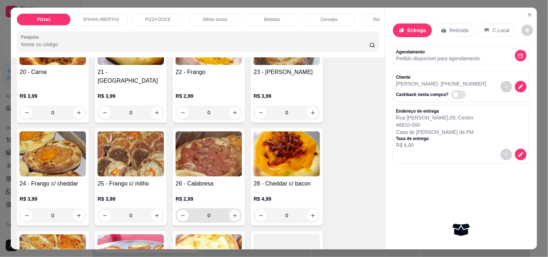
click at [233, 213] on icon "increase-product-quantity" at bounding box center [234, 215] width 5 height 5
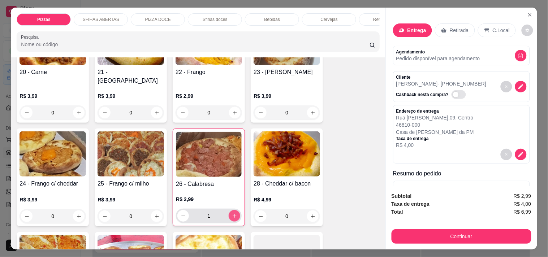
click at [233, 213] on icon "increase-product-quantity" at bounding box center [234, 215] width 5 height 5
type input "4"
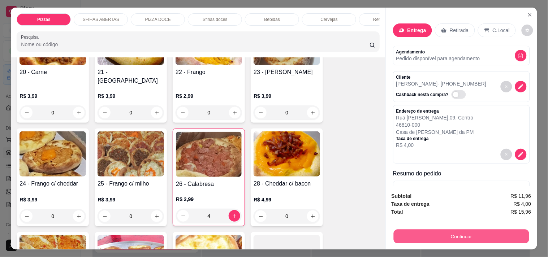
click at [432, 229] on button "Continuar" at bounding box center [460, 236] width 135 height 14
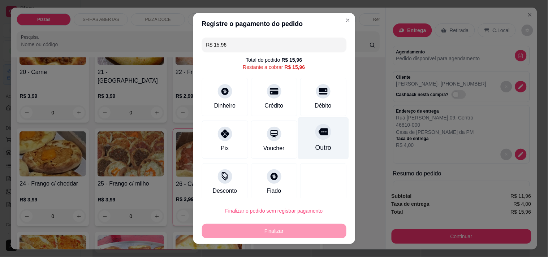
click at [315, 136] on div at bounding box center [323, 132] width 16 height 16
type input "R$ 0,00"
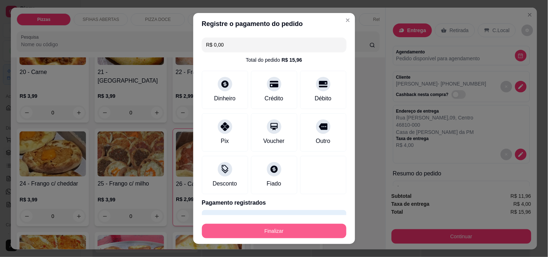
click at [306, 236] on button "Finalizar" at bounding box center [274, 231] width 144 height 14
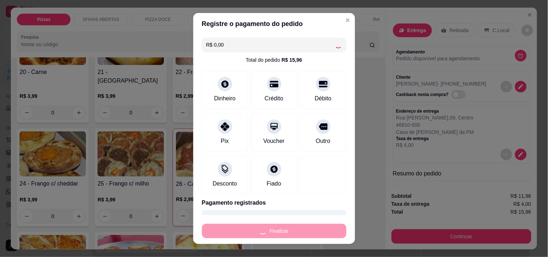
type input "0"
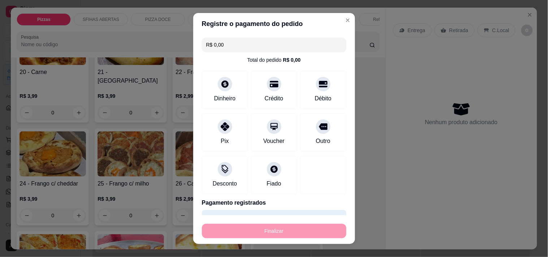
type input "-R$ 15,96"
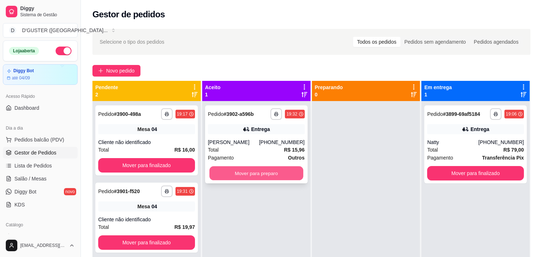
click at [267, 172] on button "Mover para preparo" at bounding box center [256, 173] width 94 height 14
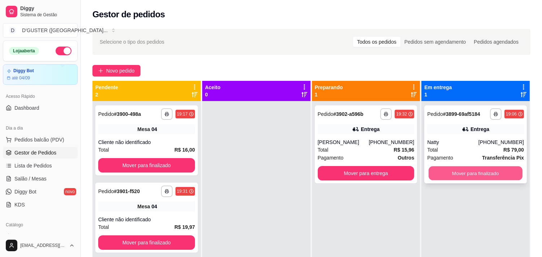
click at [469, 172] on button "Mover para finalizado" at bounding box center [475, 173] width 94 height 14
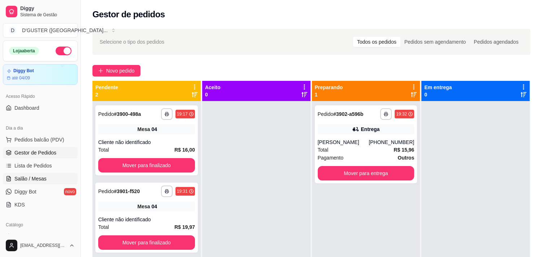
click at [38, 176] on span "Salão / Mesas" at bounding box center [30, 178] width 32 height 7
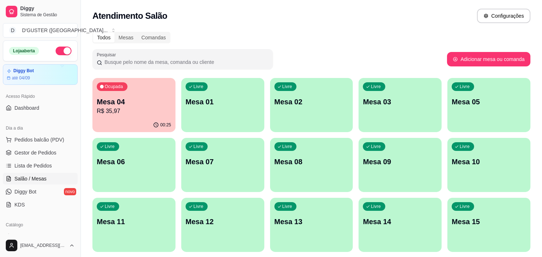
click at [234, 98] on p "Mesa 01" at bounding box center [223, 102] width 74 height 10
click at [53, 149] on span "Gestor de Pedidos" at bounding box center [35, 152] width 42 height 7
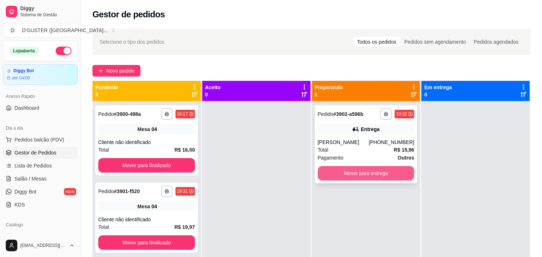
click at [384, 175] on button "Mover para entrega" at bounding box center [366, 173] width 97 height 14
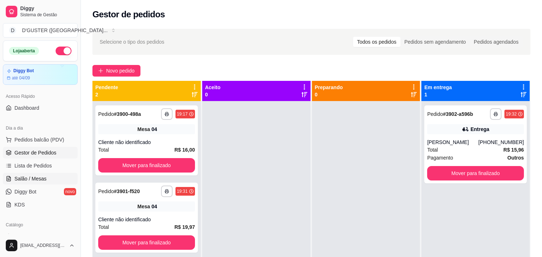
click at [30, 177] on span "Salão / Mesas" at bounding box center [30, 178] width 32 height 7
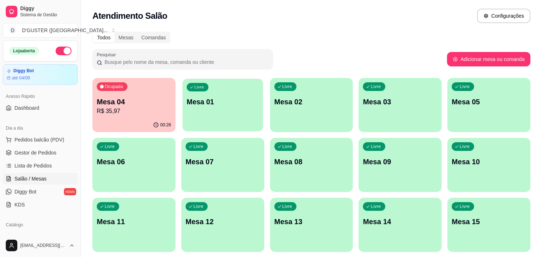
click at [201, 123] on button "Livre Mesa 01" at bounding box center [222, 105] width 80 height 53
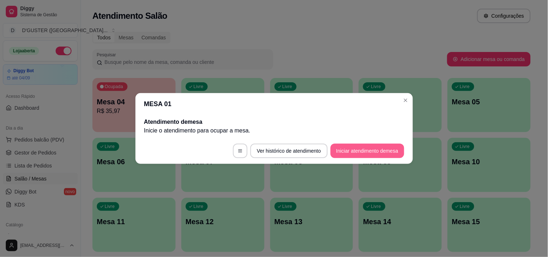
click at [372, 147] on button "Iniciar atendimento de mesa" at bounding box center [367, 151] width 74 height 14
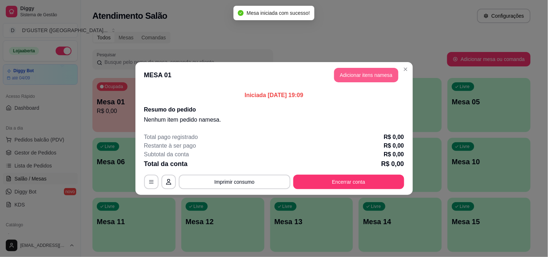
click at [356, 77] on button "Adicionar itens na mesa" at bounding box center [366, 75] width 64 height 14
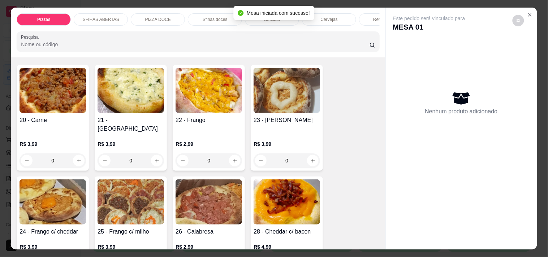
scroll to position [160, 0]
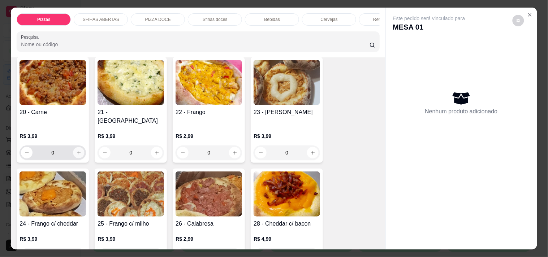
click at [77, 150] on icon "increase-product-quantity" at bounding box center [78, 152] width 5 height 5
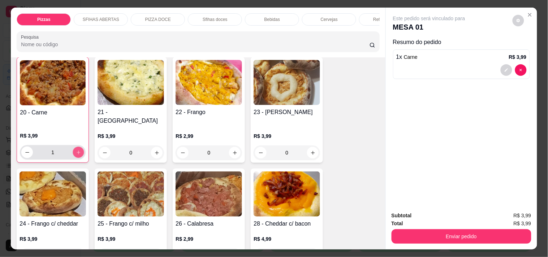
click at [77, 151] on icon "increase-product-quantity" at bounding box center [79, 153] width 4 height 4
type input "2"
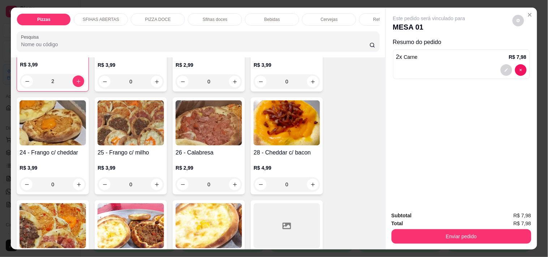
scroll to position [241, 0]
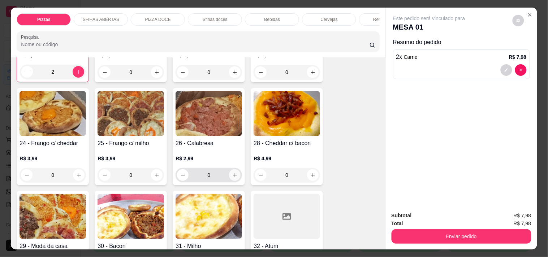
click at [236, 169] on button "increase-product-quantity" at bounding box center [235, 175] width 12 height 12
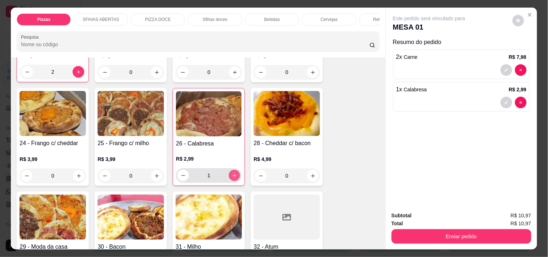
click at [236, 170] on button "increase-product-quantity" at bounding box center [234, 175] width 11 height 11
type input "2"
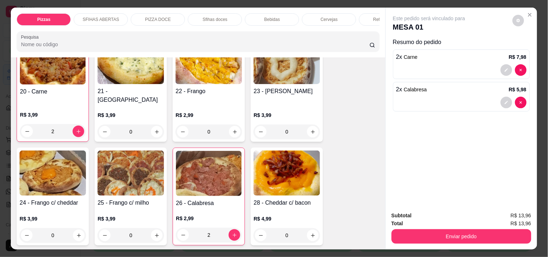
scroll to position [161, 0]
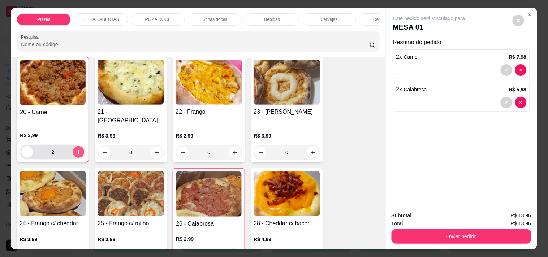
click at [76, 149] on icon "increase-product-quantity" at bounding box center [78, 151] width 5 height 5
type input "4"
click at [232, 150] on icon "increase-product-quantity" at bounding box center [234, 152] width 5 height 5
type input "1"
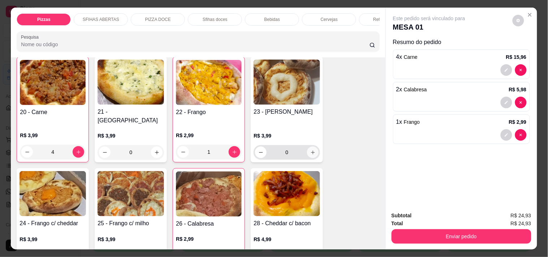
click at [310, 150] on icon "increase-product-quantity" at bounding box center [312, 152] width 5 height 5
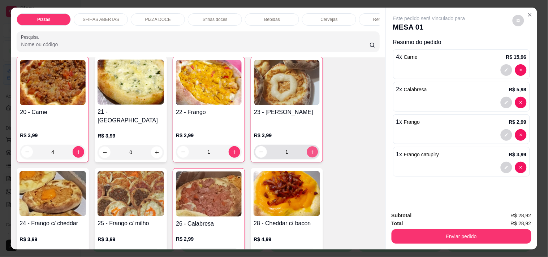
click at [310, 149] on icon "increase-product-quantity" at bounding box center [312, 151] width 5 height 5
type input "2"
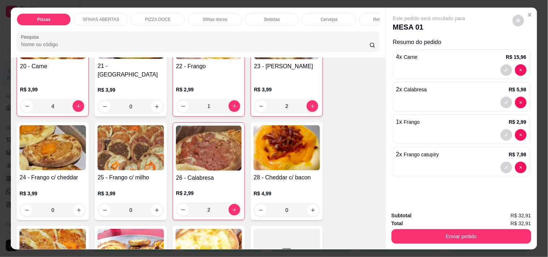
scroll to position [241, 0]
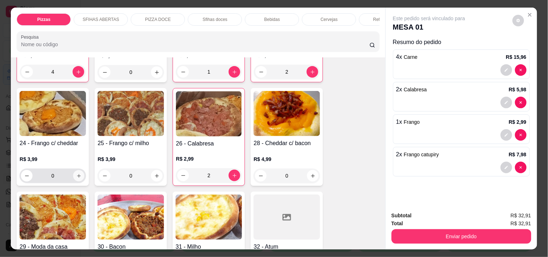
click at [76, 173] on icon "increase-product-quantity" at bounding box center [78, 175] width 5 height 5
type input "1"
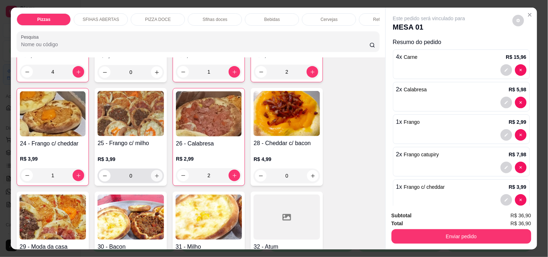
click at [157, 170] on button "increase-product-quantity" at bounding box center [157, 176] width 12 height 12
type input "1"
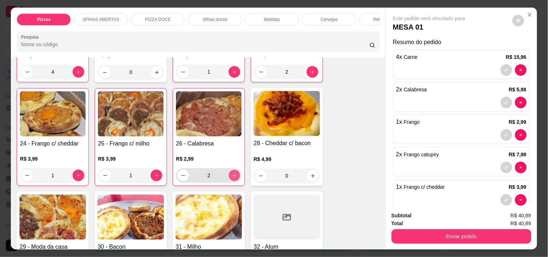
click at [232, 173] on icon "increase-product-quantity" at bounding box center [234, 175] width 5 height 5
type input "4"
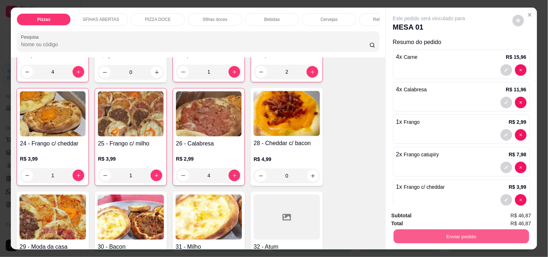
click at [493, 235] on button "Enviar pedido" at bounding box center [460, 236] width 135 height 14
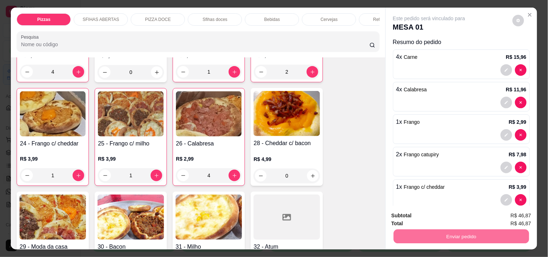
click at [448, 217] on button "Não registrar e enviar pedido" at bounding box center [437, 215] width 73 height 13
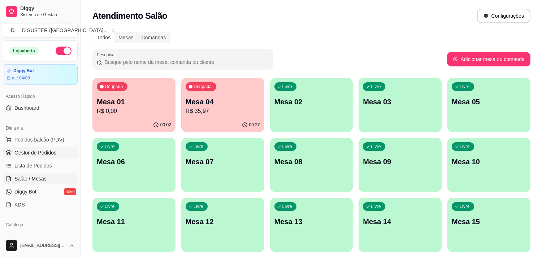
click at [52, 149] on span "Gestor de Pedidos" at bounding box center [35, 152] width 42 height 7
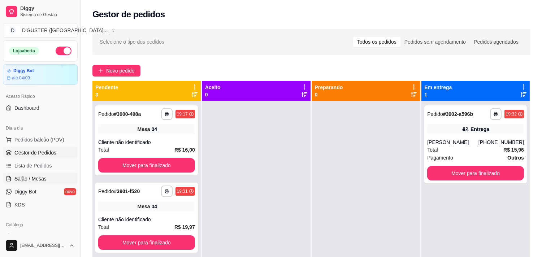
click at [36, 179] on span "Salão / Mesas" at bounding box center [30, 178] width 32 height 7
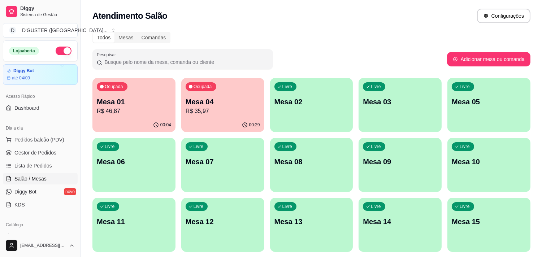
click at [210, 111] on p "R$ 35,97" at bounding box center [223, 111] width 74 height 9
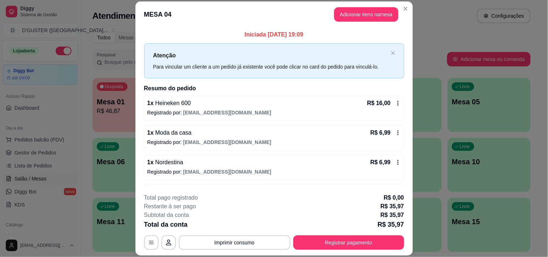
scroll to position [25, 0]
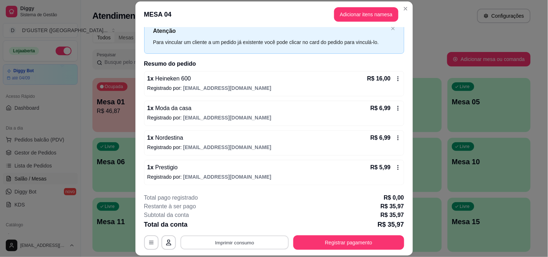
click at [250, 249] on button "Imprimir consumo" at bounding box center [234, 243] width 108 height 14
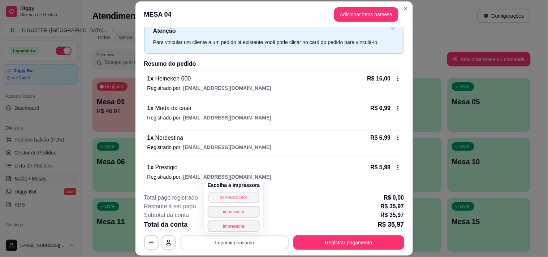
click at [235, 193] on button "IMPRESSORA" at bounding box center [233, 197] width 51 height 11
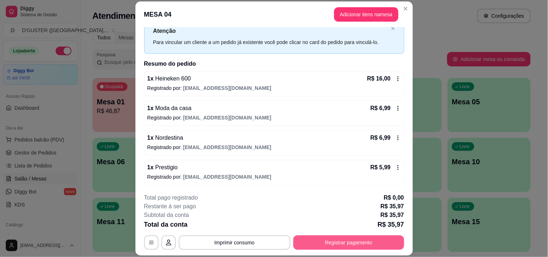
click at [336, 240] on button "Registrar pagamento" at bounding box center [348, 242] width 111 height 14
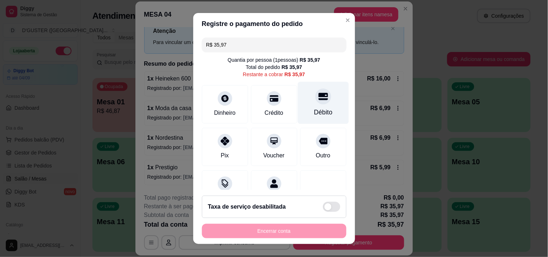
click at [319, 104] on div "Débito" at bounding box center [322, 103] width 51 height 42
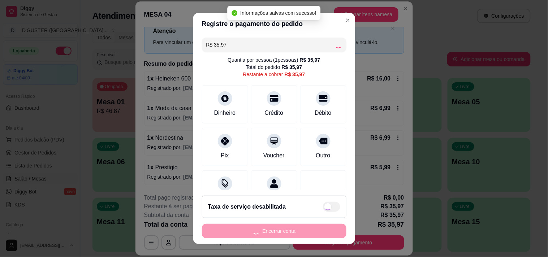
type input "R$ 0,00"
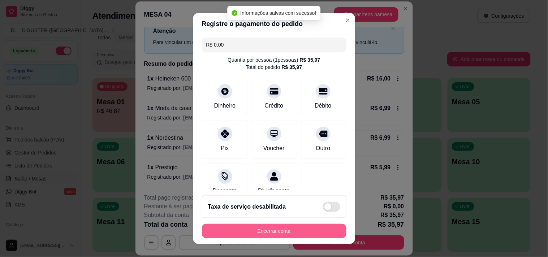
click at [307, 227] on button "Encerrar conta" at bounding box center [274, 231] width 144 height 14
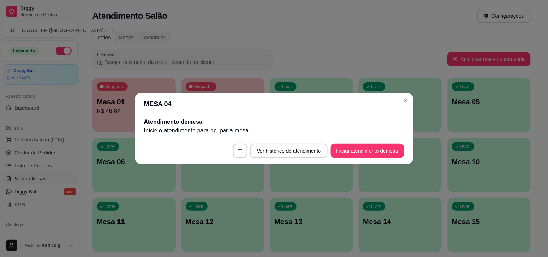
scroll to position [0, 0]
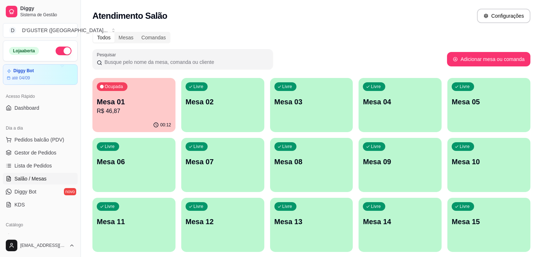
click at [223, 115] on div "Livre Mesa 02" at bounding box center [222, 100] width 83 height 45
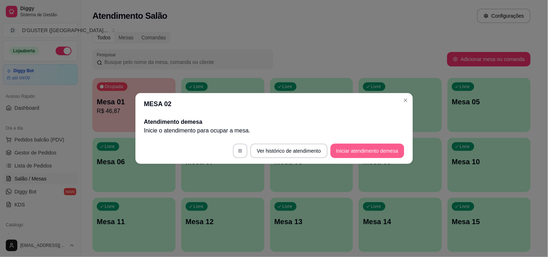
click at [388, 148] on button "Iniciar atendimento de mesa" at bounding box center [367, 151] width 74 height 14
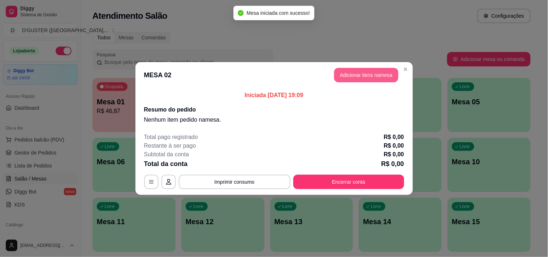
click at [379, 80] on button "Adicionar itens na mesa" at bounding box center [366, 75] width 64 height 14
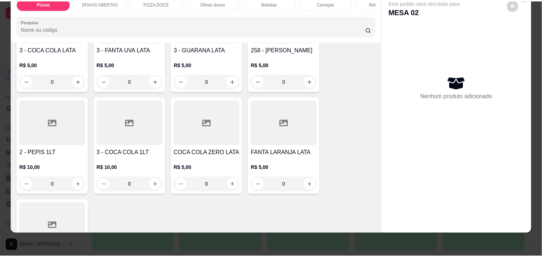
scroll to position [2085, 0]
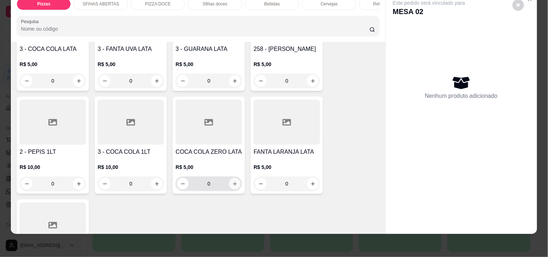
click at [232, 181] on icon "increase-product-quantity" at bounding box center [234, 183] width 5 height 5
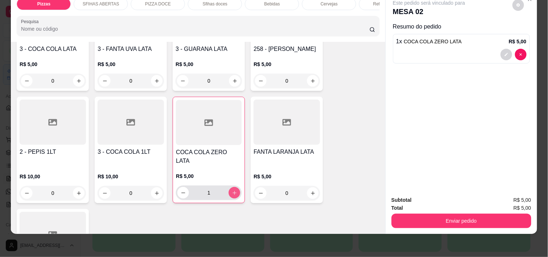
type input "1"
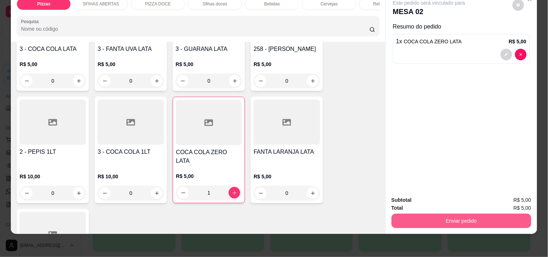
click at [413, 214] on button "Enviar pedido" at bounding box center [461, 221] width 140 height 14
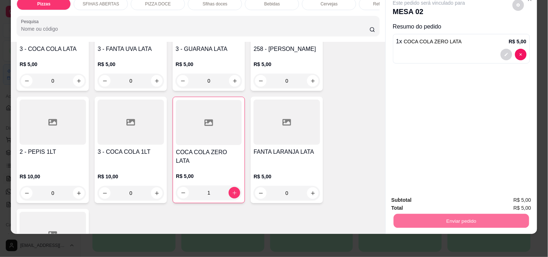
click at [442, 193] on button "Não registrar e enviar pedido" at bounding box center [437, 197] width 75 height 14
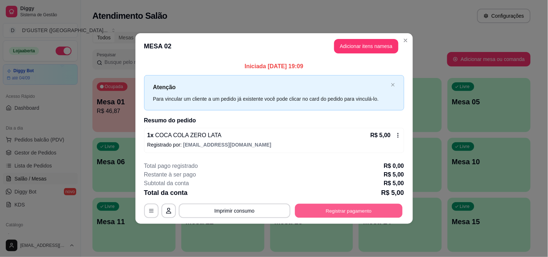
click at [363, 207] on button "Registrar pagamento" at bounding box center [349, 211] width 108 height 14
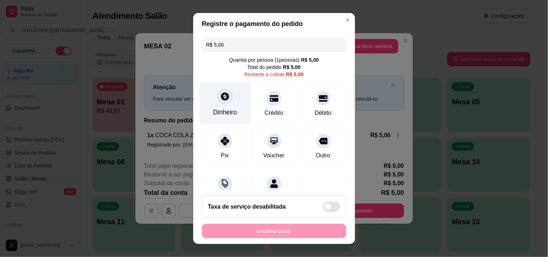
click at [223, 106] on div "Dinheiro" at bounding box center [224, 103] width 51 height 42
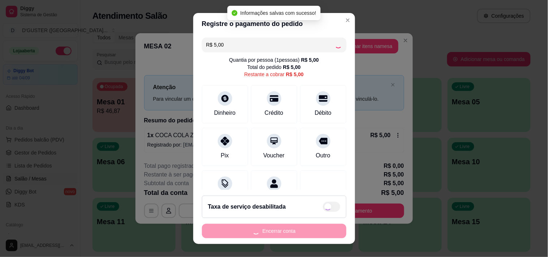
type input "R$ 0,00"
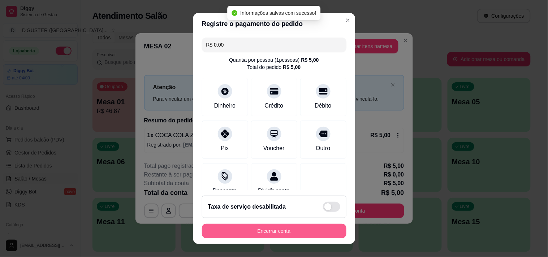
click at [329, 229] on button "Encerrar conta" at bounding box center [274, 231] width 144 height 14
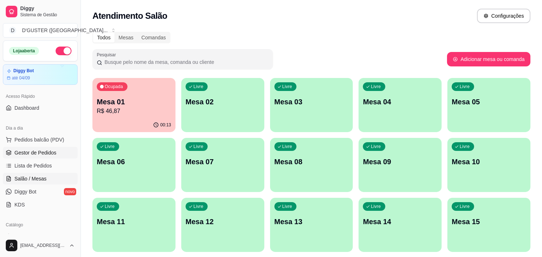
click at [38, 148] on link "Gestor de Pedidos" at bounding box center [40, 153] width 75 height 12
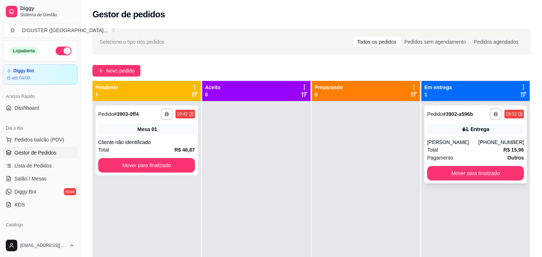
click at [465, 128] on div "Entrega" at bounding box center [475, 129] width 97 height 10
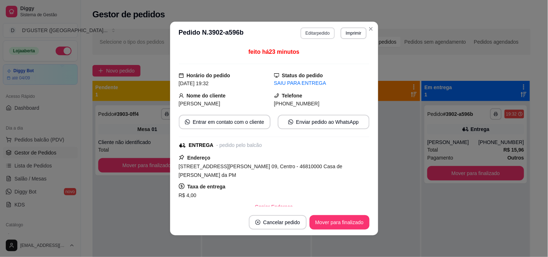
click at [326, 33] on button "Editar pedido" at bounding box center [317, 33] width 34 height 12
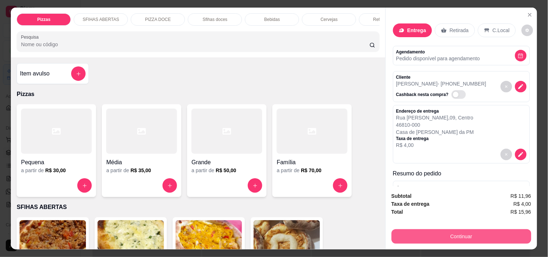
click at [465, 230] on button "Continuar" at bounding box center [461, 236] width 140 height 14
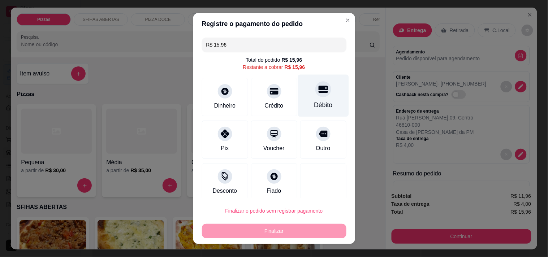
drag, startPoint x: 320, startPoint y: 98, endPoint x: 316, endPoint y: 100, distance: 4.7
click at [320, 98] on div "Débito" at bounding box center [322, 95] width 51 height 42
type input "R$ 0,00"
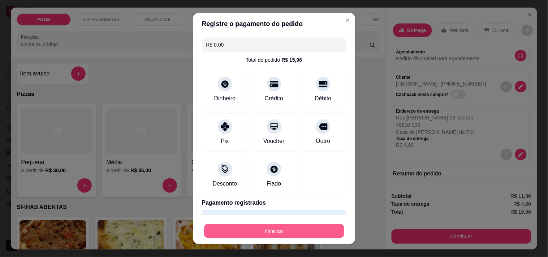
click at [302, 235] on button "Finalizar" at bounding box center [274, 231] width 140 height 14
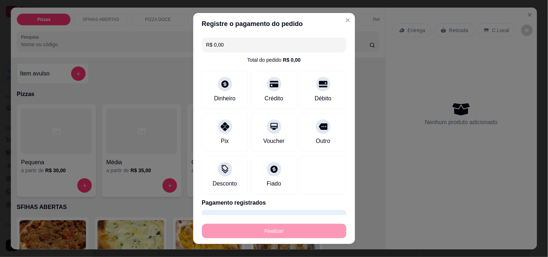
type input "0"
type input "-R$ 15,96"
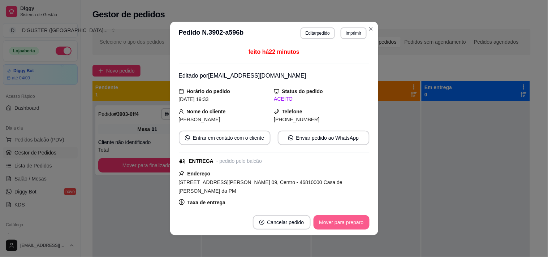
click at [352, 228] on button "Mover para preparo" at bounding box center [341, 222] width 56 height 14
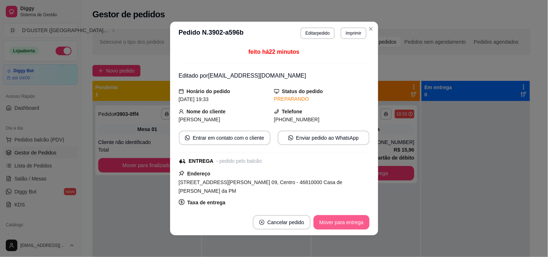
click at [354, 226] on button "Mover para entrega" at bounding box center [341, 222] width 56 height 14
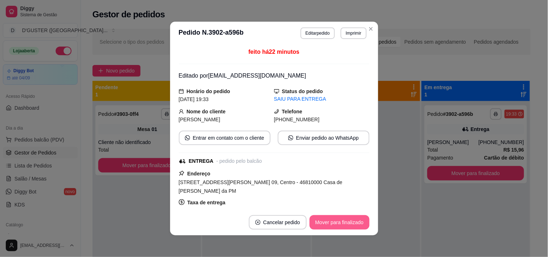
click at [355, 224] on button "Mover para finalizado" at bounding box center [339, 222] width 60 height 14
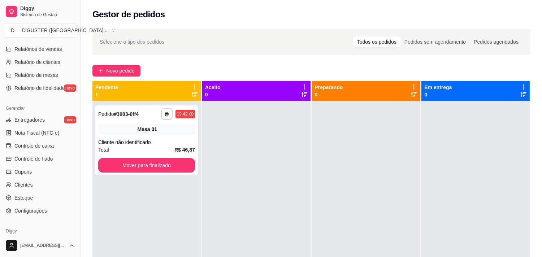
scroll to position [240, 0]
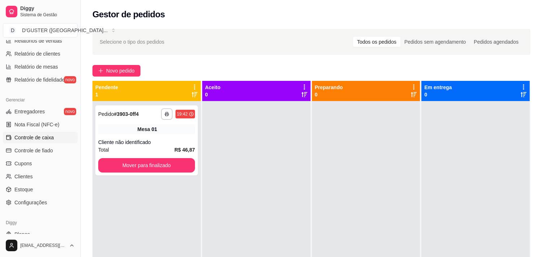
click at [35, 136] on span "Controle de caixa" at bounding box center [33, 137] width 39 height 7
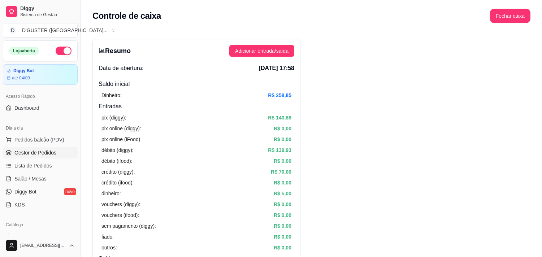
click at [41, 153] on span "Gestor de Pedidos" at bounding box center [35, 152] width 42 height 7
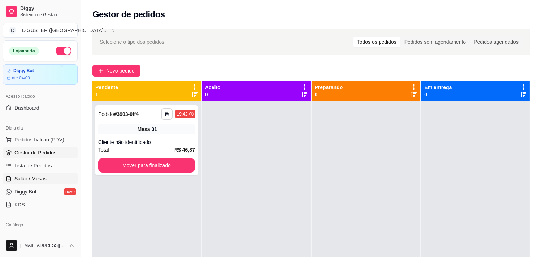
click at [36, 178] on span "Salão / Mesas" at bounding box center [30, 178] width 32 height 7
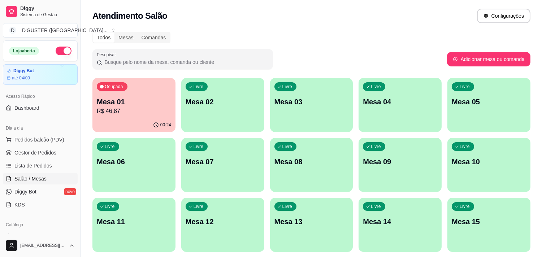
click at [99, 104] on p "Mesa 01" at bounding box center [134, 102] width 74 height 10
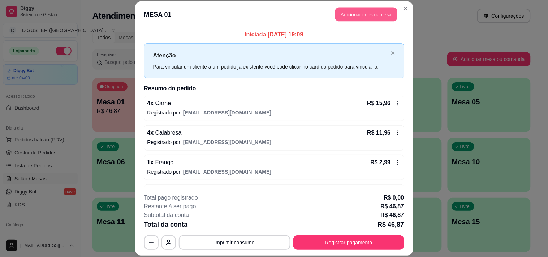
click at [351, 13] on button "Adicionar itens na mesa" at bounding box center [366, 14] width 62 height 14
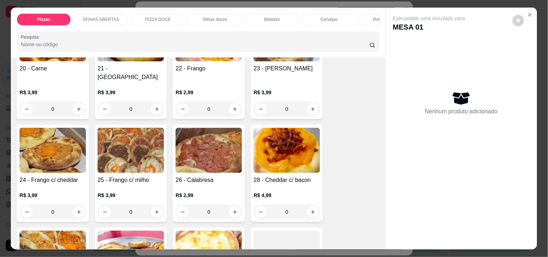
scroll to position [200, 0]
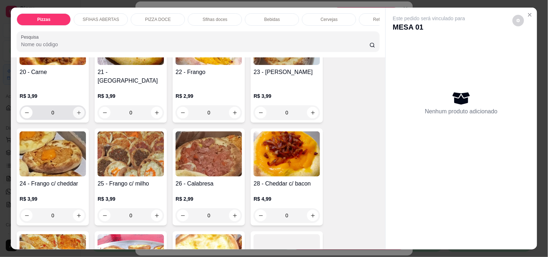
click at [76, 110] on icon "increase-product-quantity" at bounding box center [78, 112] width 5 height 5
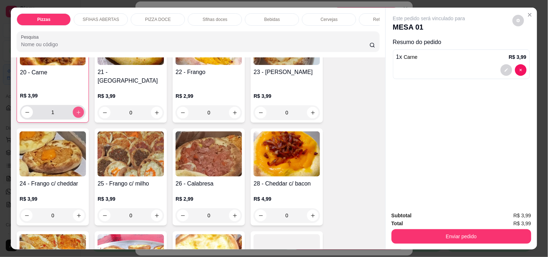
click at [76, 110] on icon "increase-product-quantity" at bounding box center [78, 112] width 5 height 5
click at [76, 109] on icon "increase-product-quantity" at bounding box center [78, 111] width 5 height 5
type input "4"
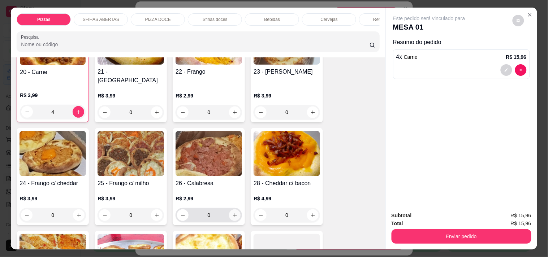
click at [229, 210] on button "increase-product-quantity" at bounding box center [235, 215] width 12 height 12
type input "1"
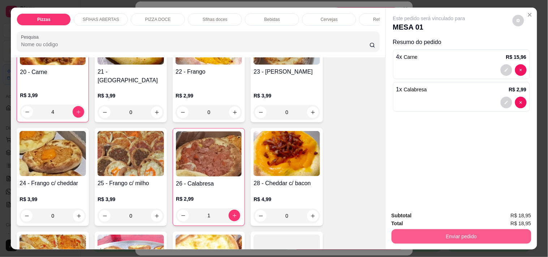
click at [437, 229] on button "Enviar pedido" at bounding box center [461, 236] width 140 height 14
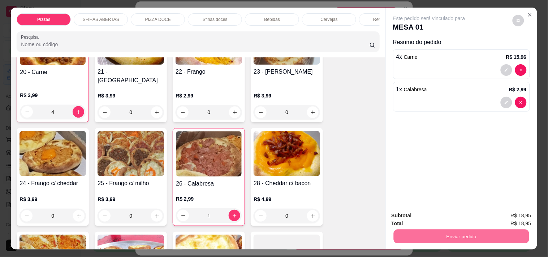
click at [429, 210] on button "Não registrar e enviar pedido" at bounding box center [437, 215] width 73 height 13
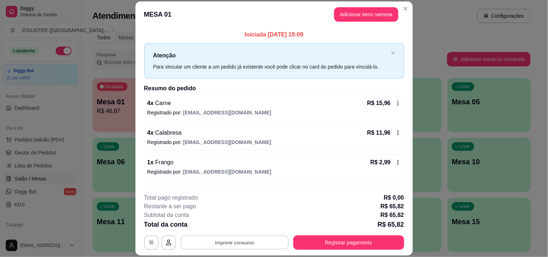
click at [255, 242] on button "Imprimir consumo" at bounding box center [234, 243] width 108 height 14
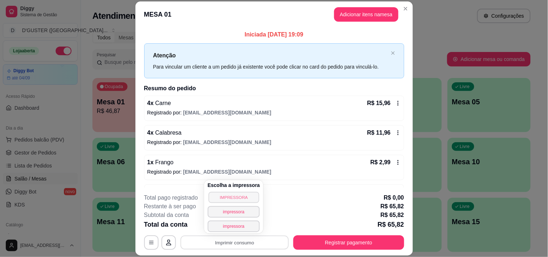
click at [244, 192] on button "IMPRESSORA" at bounding box center [233, 197] width 51 height 11
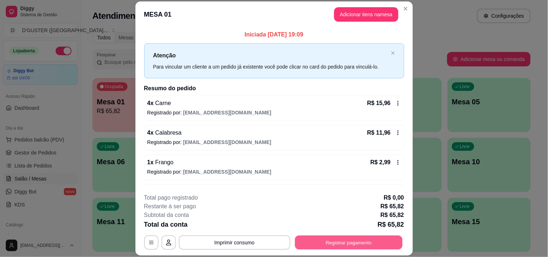
click at [362, 244] on button "Registrar pagamento" at bounding box center [349, 243] width 108 height 14
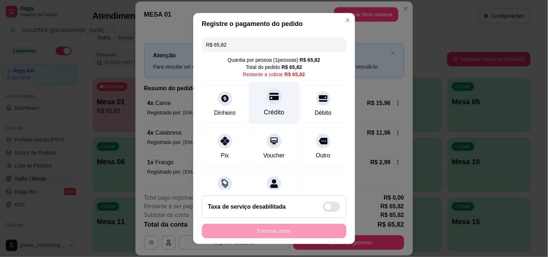
click at [267, 110] on div "Crédito" at bounding box center [273, 112] width 21 height 9
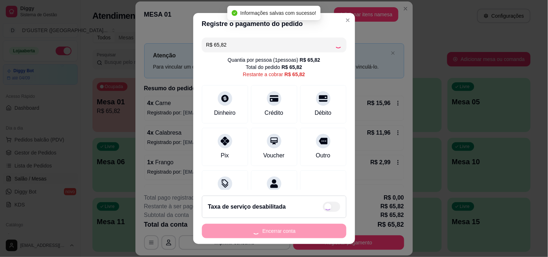
type input "R$ 0,00"
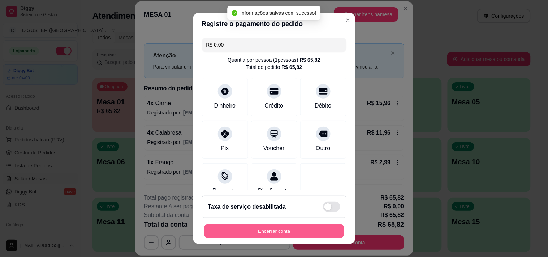
click at [305, 224] on button "Encerrar conta" at bounding box center [274, 231] width 140 height 14
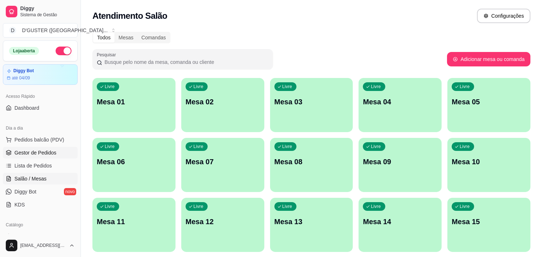
click at [40, 153] on span "Gestor de Pedidos" at bounding box center [35, 152] width 42 height 7
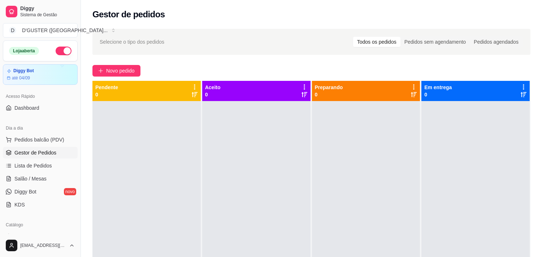
click at [3, 147] on link "Gestor de Pedidos" at bounding box center [40, 153] width 75 height 12
click at [129, 70] on span "Novo pedido" at bounding box center [120, 71] width 29 height 8
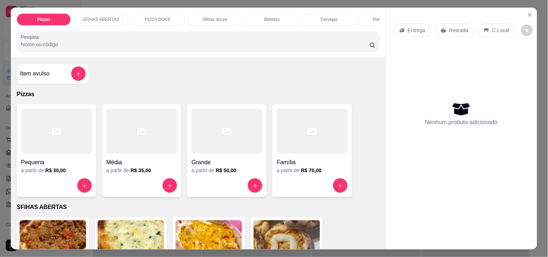
click at [444, 26] on div "Retirada" at bounding box center [454, 30] width 40 height 14
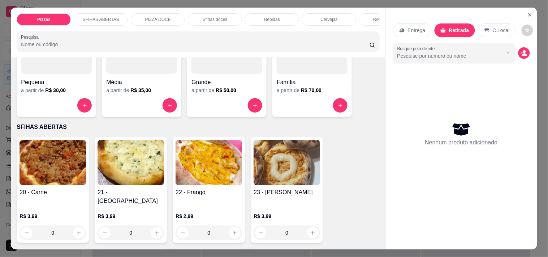
scroll to position [40, 0]
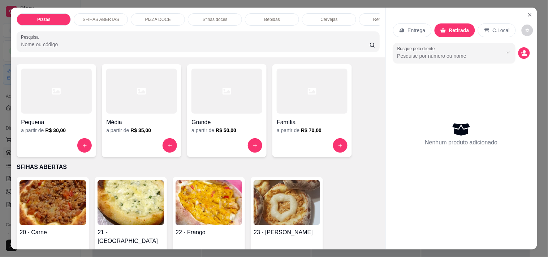
click at [208, 114] on div at bounding box center [226, 91] width 71 height 45
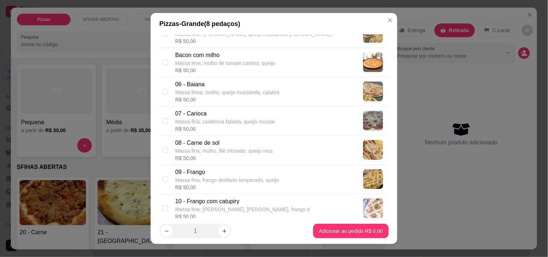
scroll to position [200, 0]
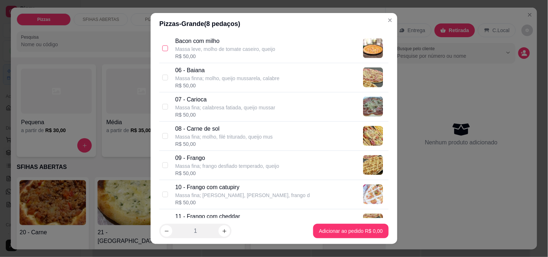
click at [162, 48] on input "checkbox" at bounding box center [165, 48] width 6 height 6
checkbox input "true"
click at [162, 77] on input "checkbox" at bounding box center [165, 78] width 6 height 6
checkbox input "true"
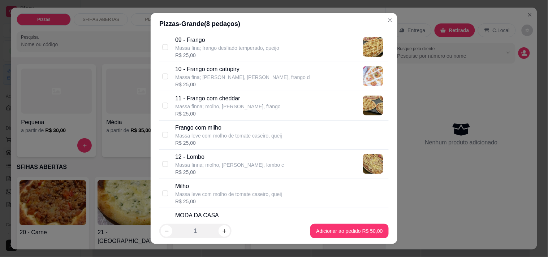
scroll to position [320, 0]
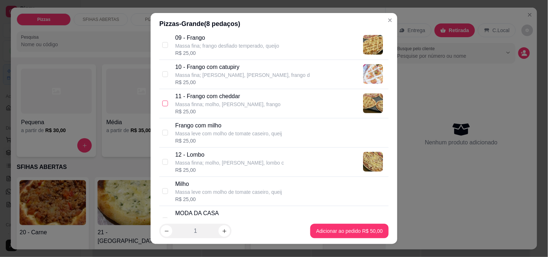
click at [162, 104] on input "checkbox" at bounding box center [165, 104] width 6 height 6
checkbox input "true"
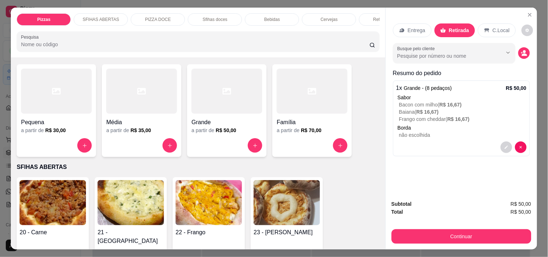
click at [215, 112] on div at bounding box center [226, 91] width 71 height 45
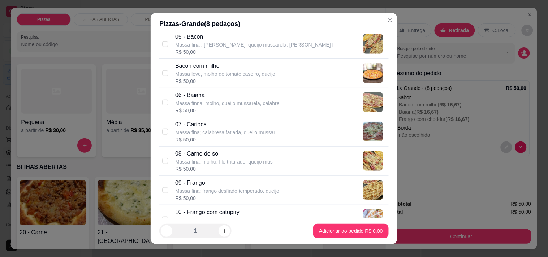
scroll to position [200, 0]
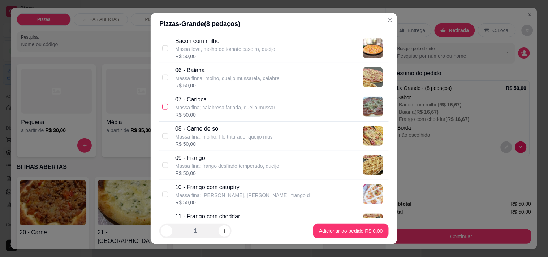
click at [162, 109] on input "checkbox" at bounding box center [165, 107] width 6 height 6
checkbox input "true"
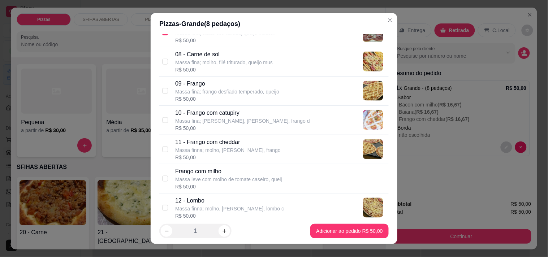
scroll to position [320, 0]
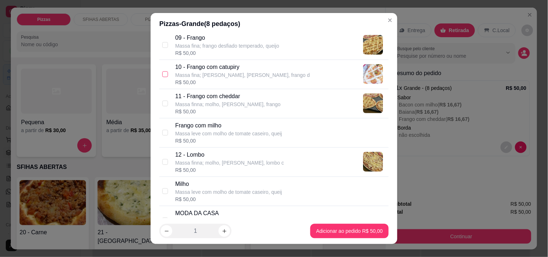
click at [162, 74] on input "checkbox" at bounding box center [165, 74] width 6 height 6
checkbox input "true"
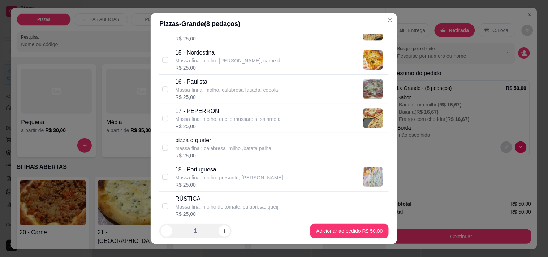
scroll to position [500, 0]
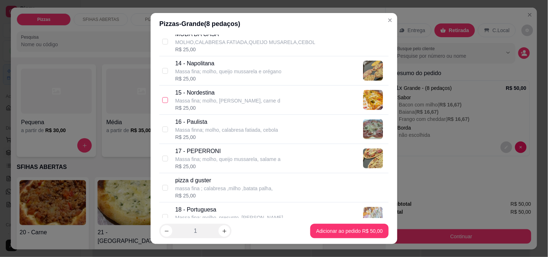
click at [162, 100] on input "checkbox" at bounding box center [165, 100] width 6 height 6
checkbox input "true"
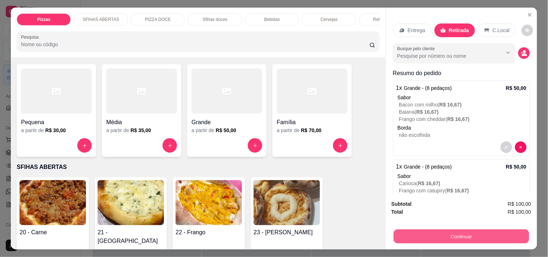
click at [432, 234] on button "Continuar" at bounding box center [460, 236] width 135 height 14
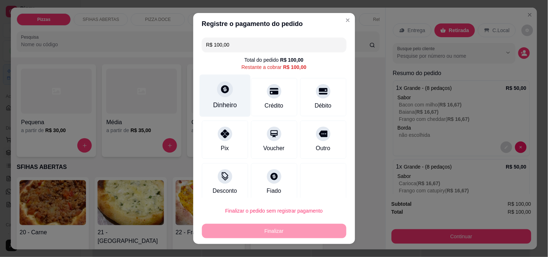
click at [214, 101] on div "Dinheiro" at bounding box center [225, 104] width 24 height 9
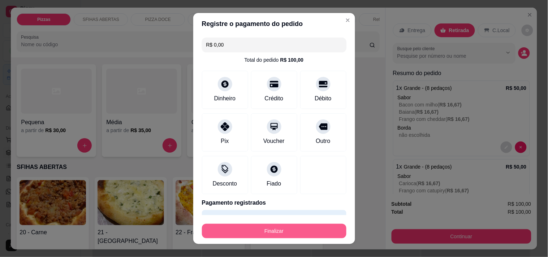
click at [307, 228] on button "Finalizar" at bounding box center [274, 231] width 144 height 14
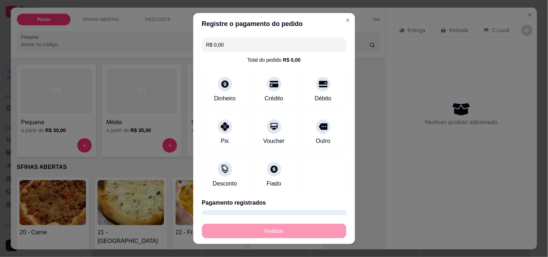
type input "-R$ 100,00"
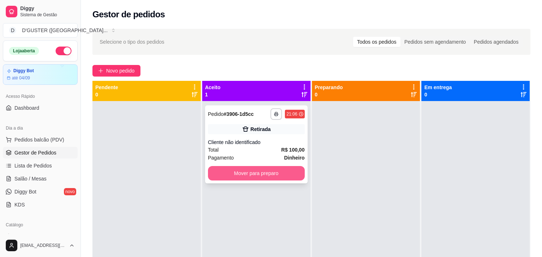
click at [295, 166] on button "Mover para preparo" at bounding box center [256, 173] width 97 height 14
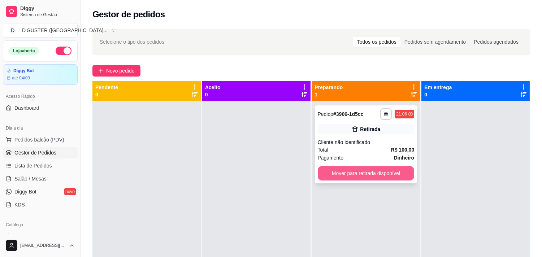
click at [330, 172] on button "Mover para retirada disponível" at bounding box center [366, 173] width 97 height 14
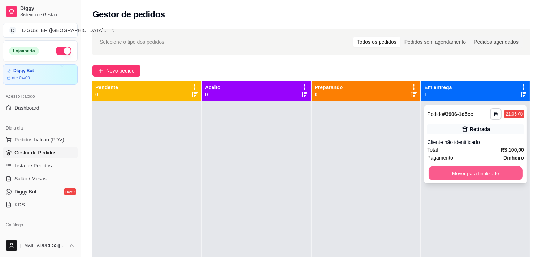
click at [463, 175] on button "Mover para finalizado" at bounding box center [475, 173] width 94 height 14
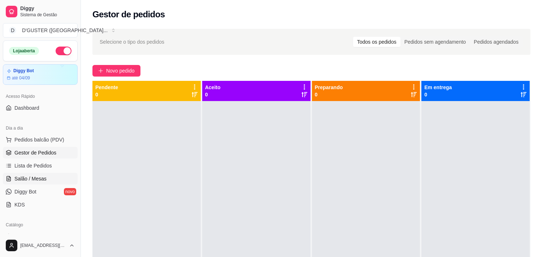
click at [27, 180] on span "Salão / Mesas" at bounding box center [30, 178] width 32 height 7
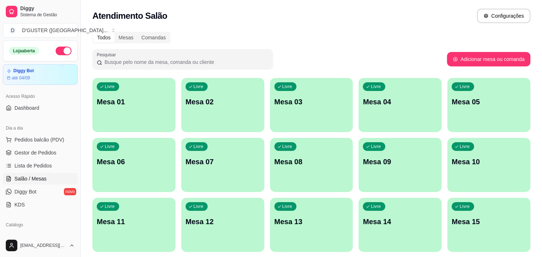
click at [127, 108] on div "Livre Mesa 01" at bounding box center [133, 100] width 83 height 45
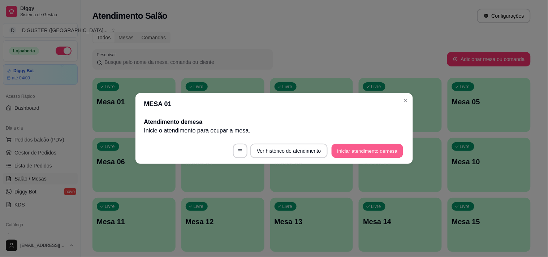
click at [349, 150] on button "Iniciar atendimento de mesa" at bounding box center [366, 151] width 71 height 14
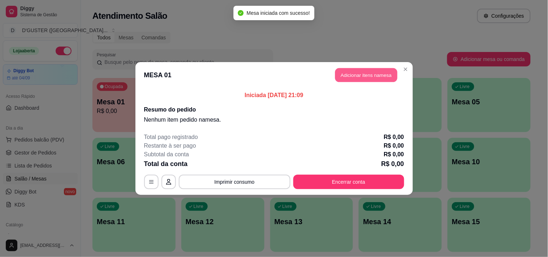
click at [377, 76] on button "Adicionar itens na mesa" at bounding box center [366, 75] width 62 height 14
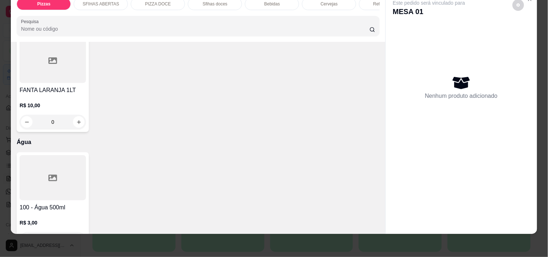
scroll to position [2251, 0]
click at [76, 236] on icon "increase-product-quantity" at bounding box center [78, 238] width 5 height 5
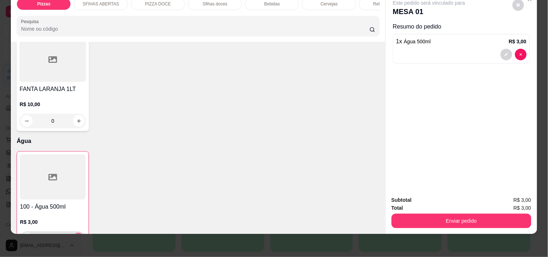
click at [74, 233] on button "increase-product-quantity" at bounding box center [79, 239] width 12 height 12
type input "2"
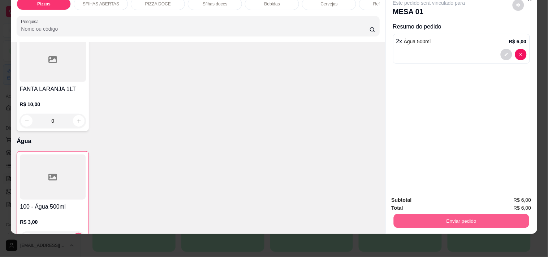
click at [442, 215] on button "Enviar pedido" at bounding box center [460, 221] width 135 height 14
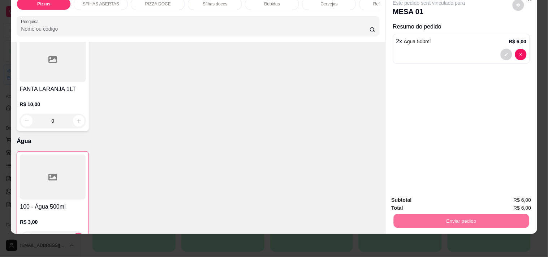
click at [423, 195] on button "Não registrar e enviar pedido" at bounding box center [437, 197] width 75 height 14
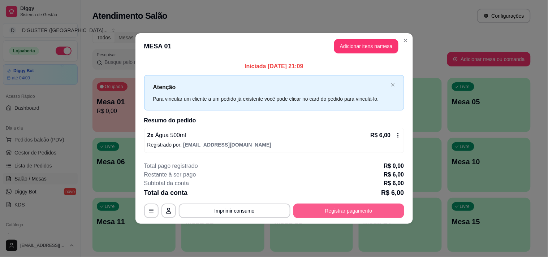
click at [365, 208] on button "Registrar pagamento" at bounding box center [348, 211] width 111 height 14
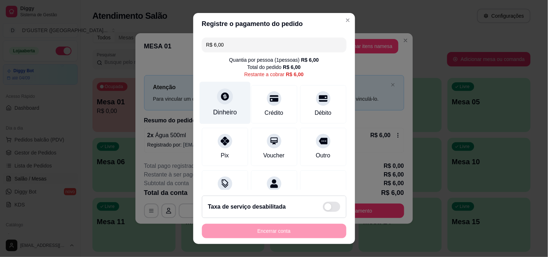
click at [223, 103] on div at bounding box center [225, 96] width 16 height 16
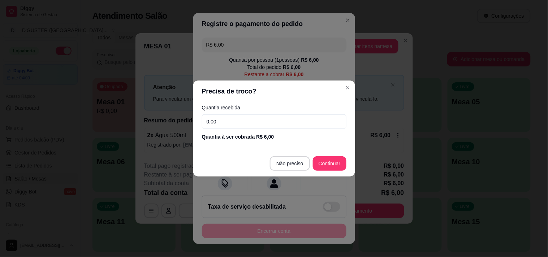
click at [253, 118] on input "0,00" at bounding box center [274, 121] width 144 height 14
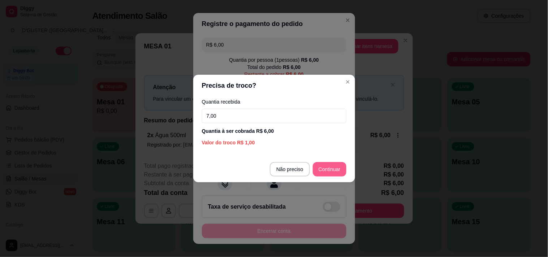
type input "7,00"
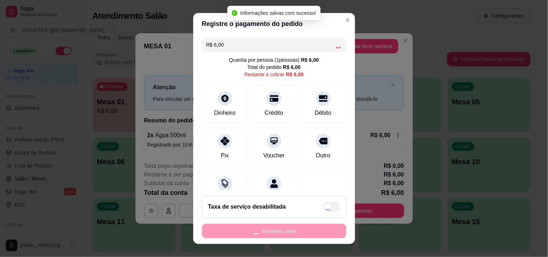
type input "R$ 0,00"
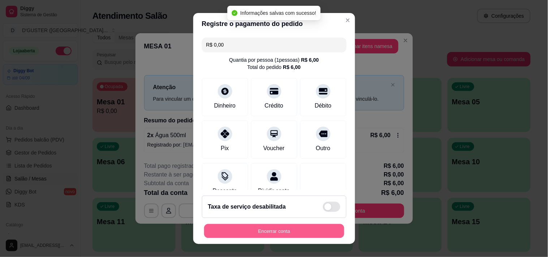
click at [312, 232] on button "Encerrar conta" at bounding box center [274, 231] width 140 height 14
